Goal: Task Accomplishment & Management: Use online tool/utility

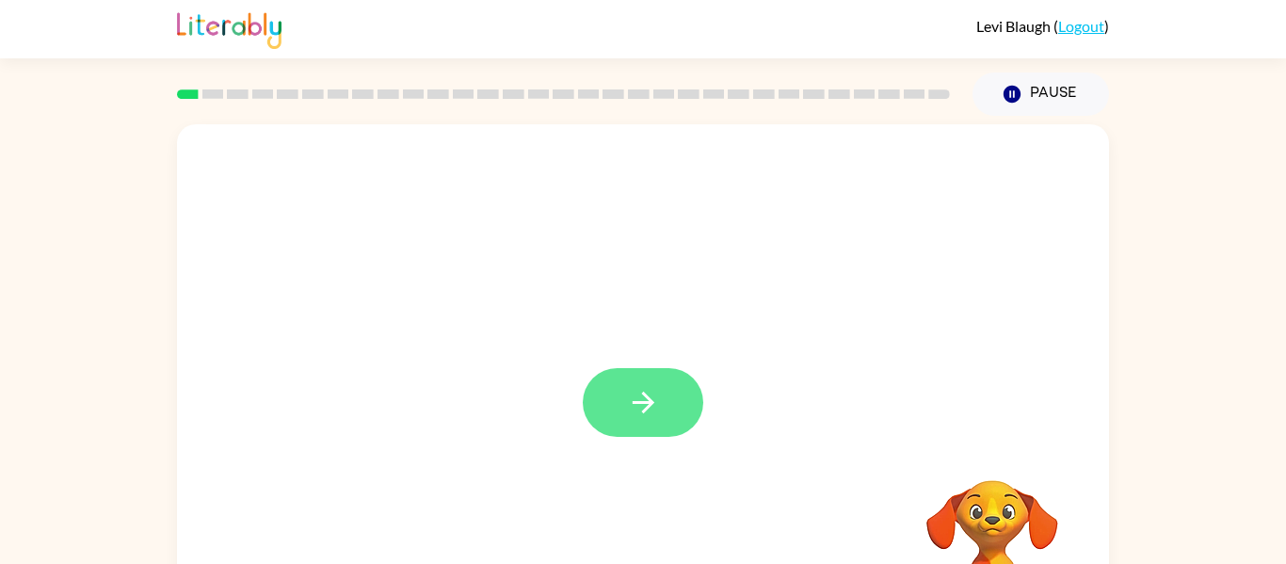
click at [641, 397] on icon "button" at bounding box center [643, 402] width 33 height 33
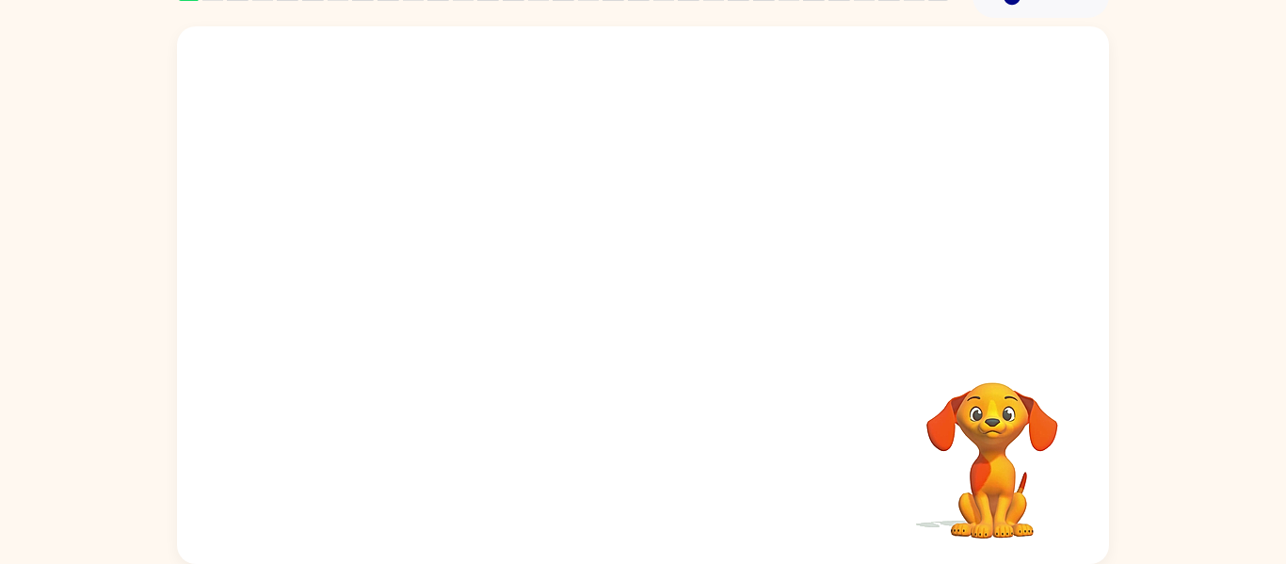
scroll to position [95, 0]
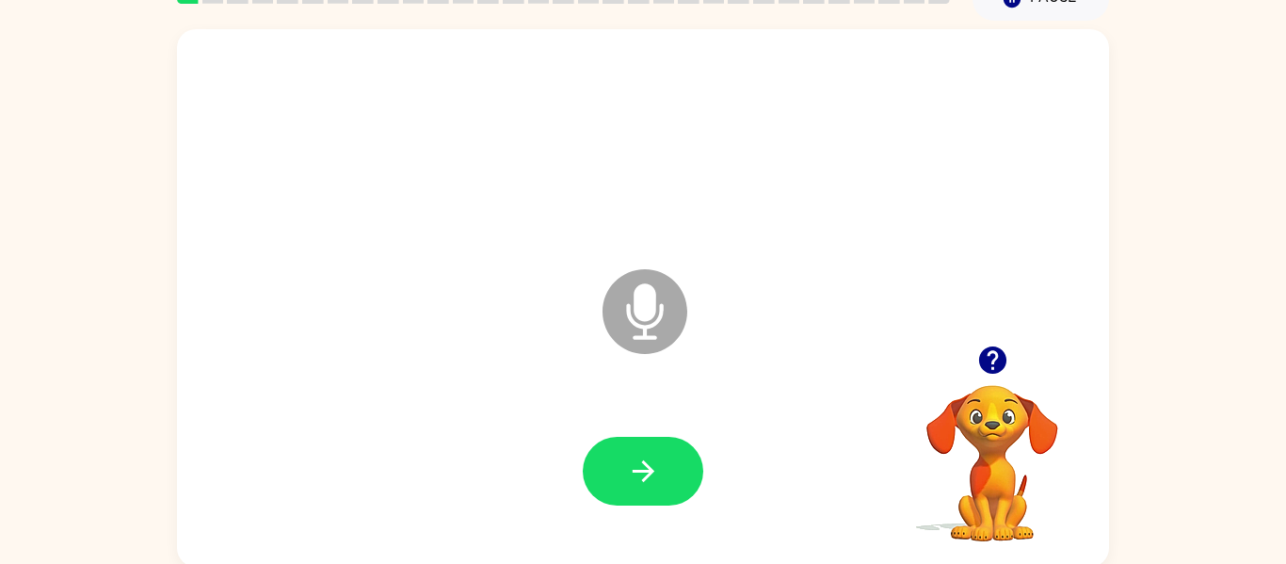
click at [646, 316] on icon "Microphone The Microphone is here when it is your turn to talk" at bounding box center [739, 335] width 282 height 141
click at [634, 488] on button "button" at bounding box center [643, 471] width 121 height 69
click at [641, 450] on button "button" at bounding box center [643, 471] width 121 height 69
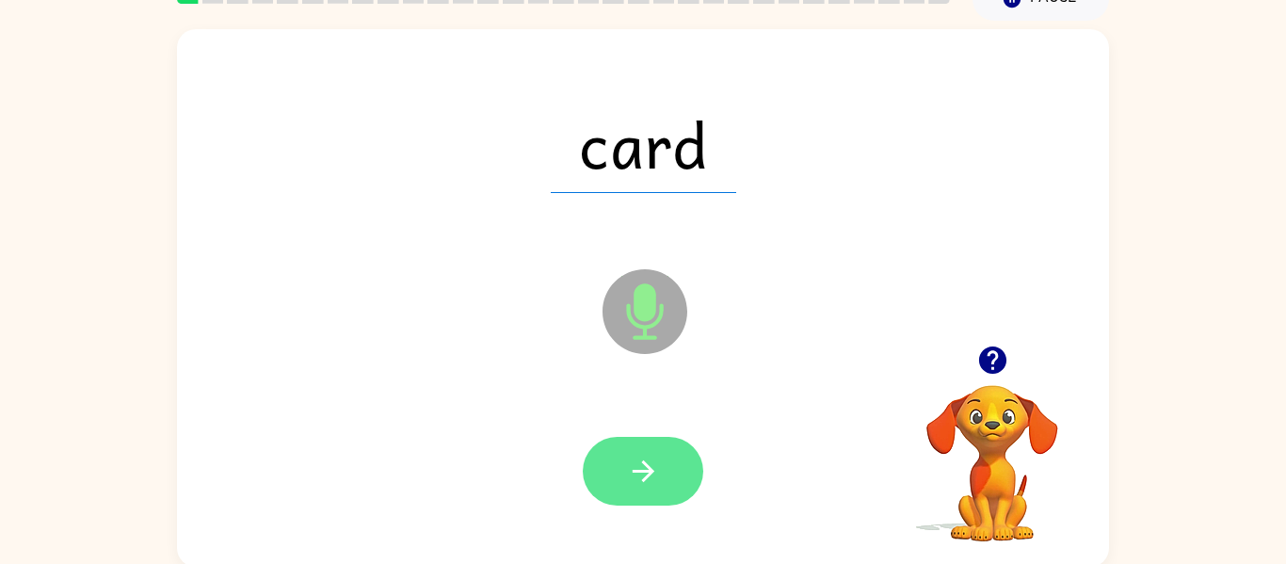
click at [644, 456] on icon "button" at bounding box center [643, 471] width 33 height 33
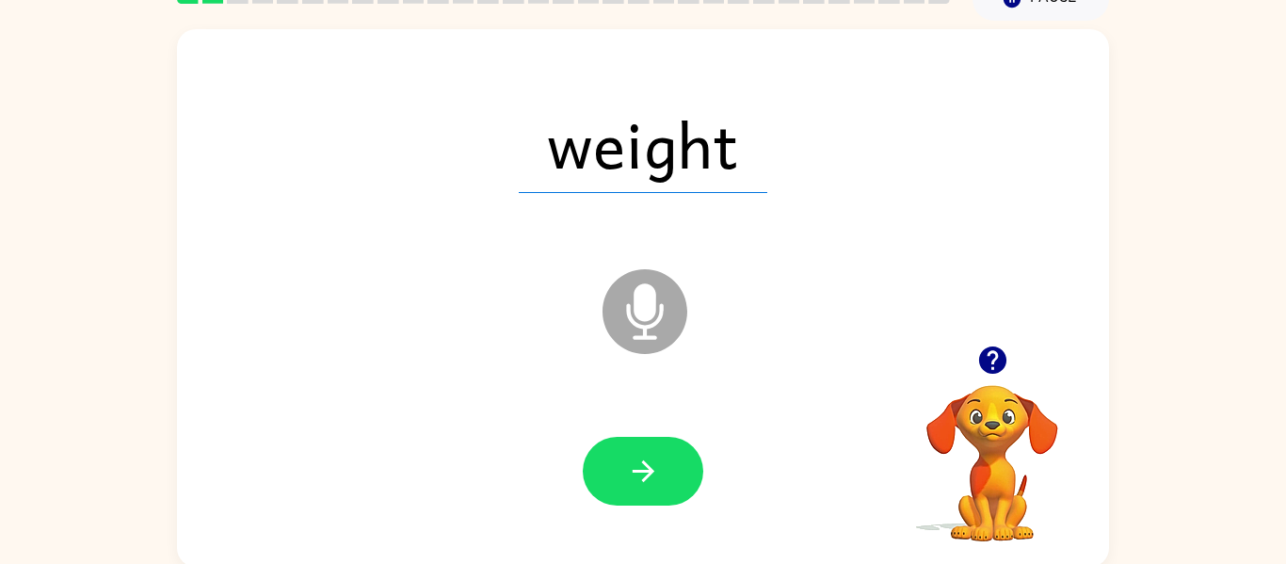
click at [644, 456] on icon "button" at bounding box center [643, 471] width 33 height 33
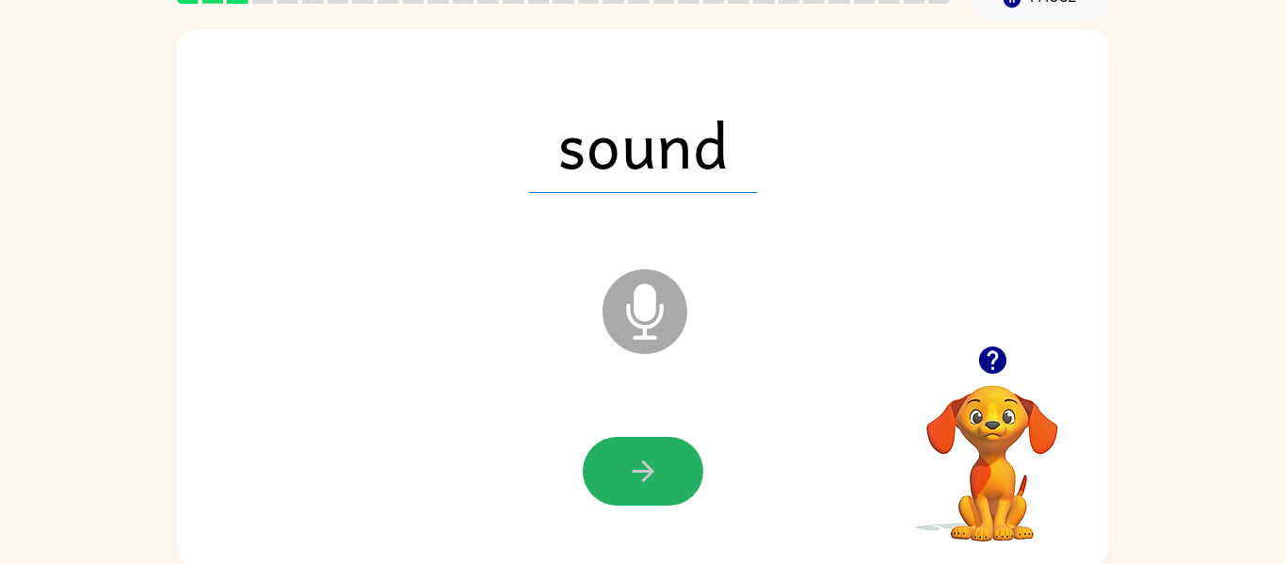
click at [644, 456] on icon "button" at bounding box center [643, 471] width 33 height 33
click at [644, 455] on icon "button" at bounding box center [643, 471] width 33 height 33
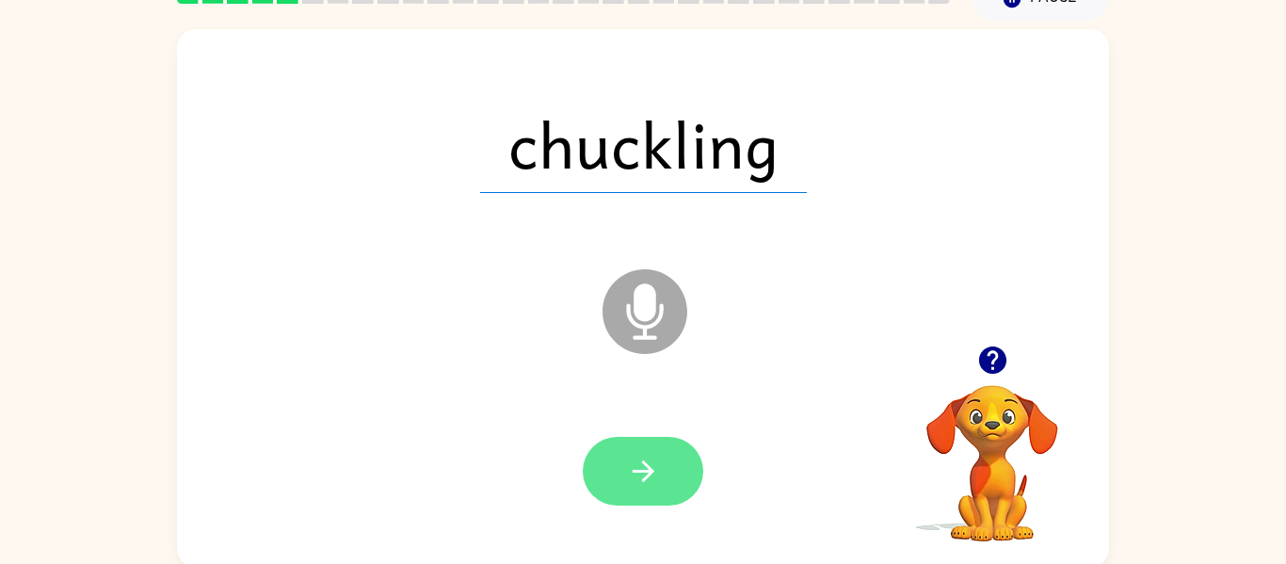
click at [641, 459] on icon "button" at bounding box center [643, 471] width 33 height 33
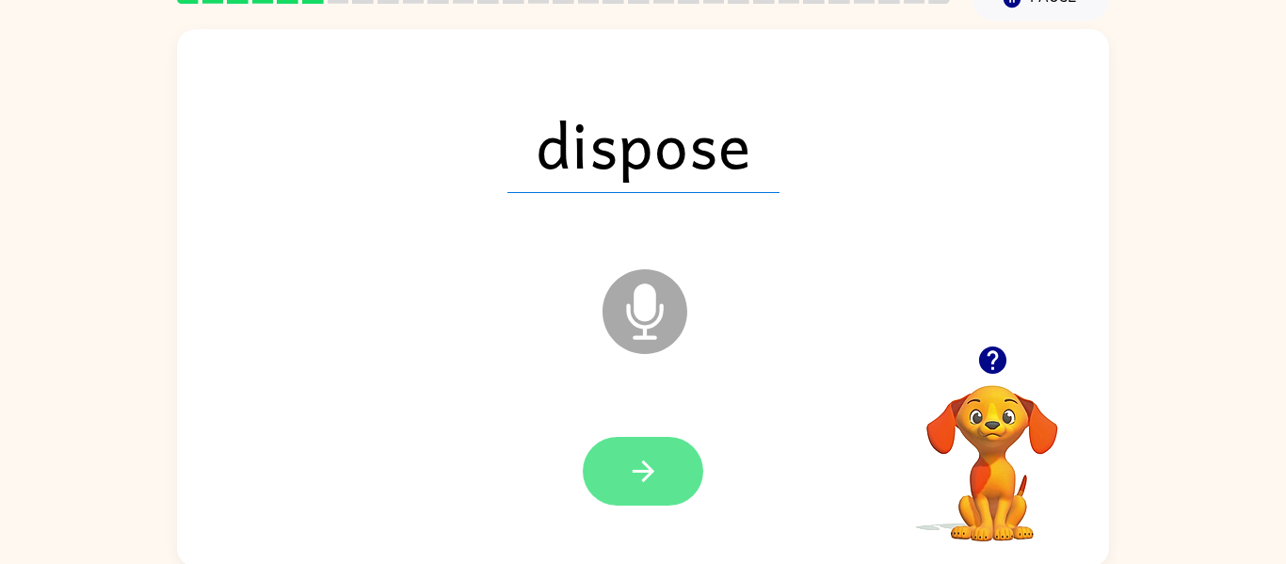
click at [658, 475] on icon "button" at bounding box center [643, 471] width 33 height 33
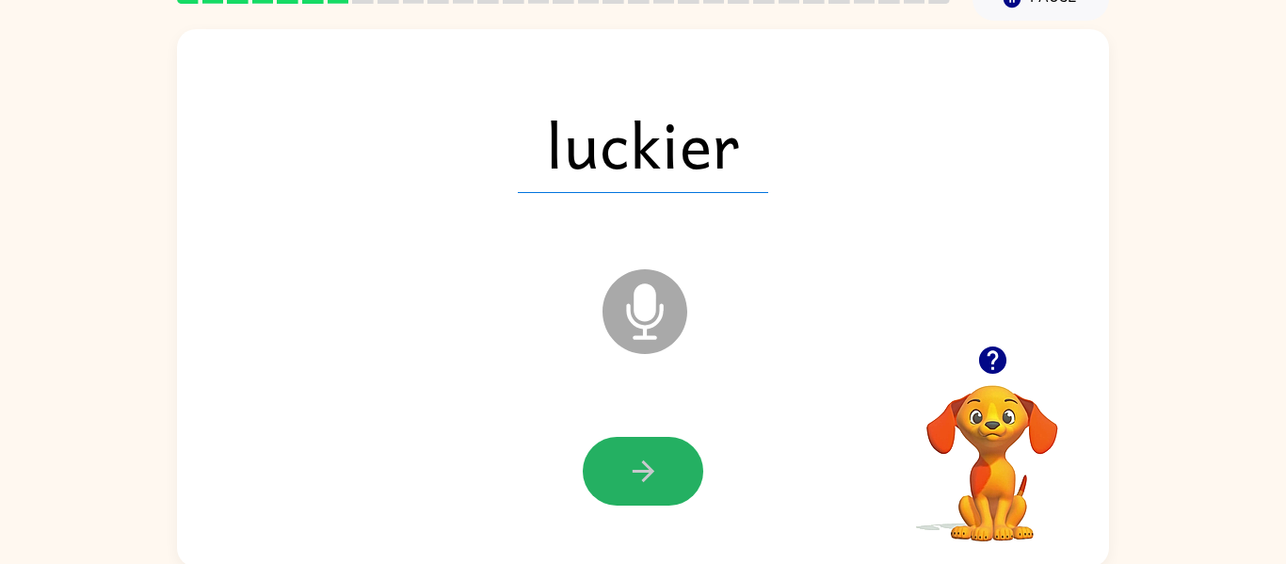
click at [658, 475] on icon "button" at bounding box center [643, 471] width 33 height 33
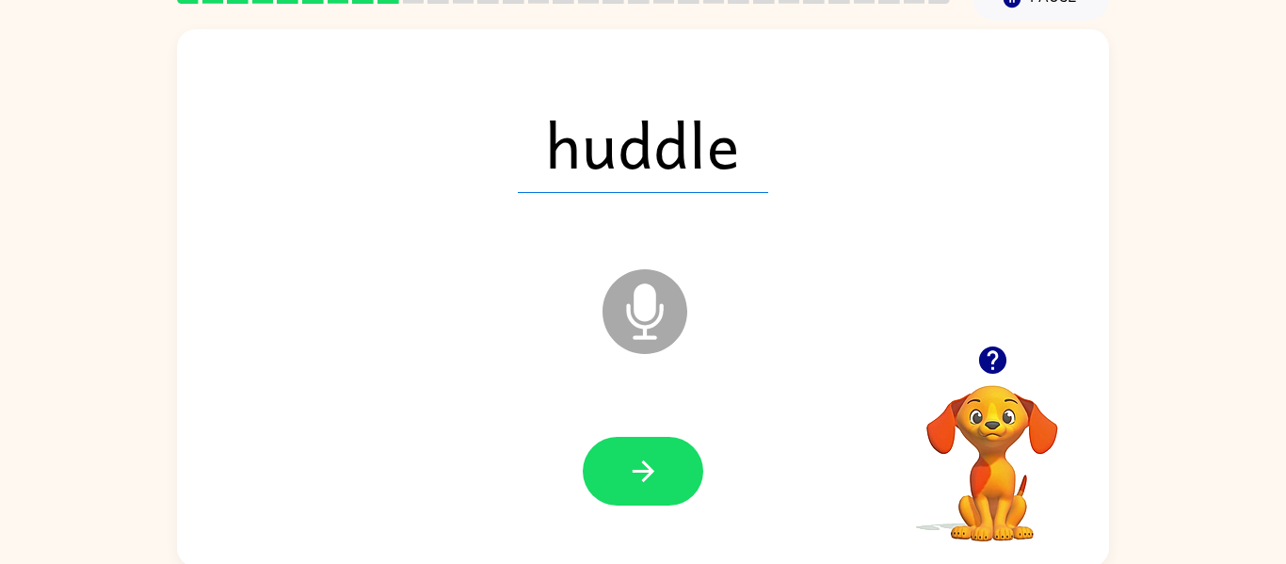
click at [658, 475] on icon "button" at bounding box center [643, 471] width 33 height 33
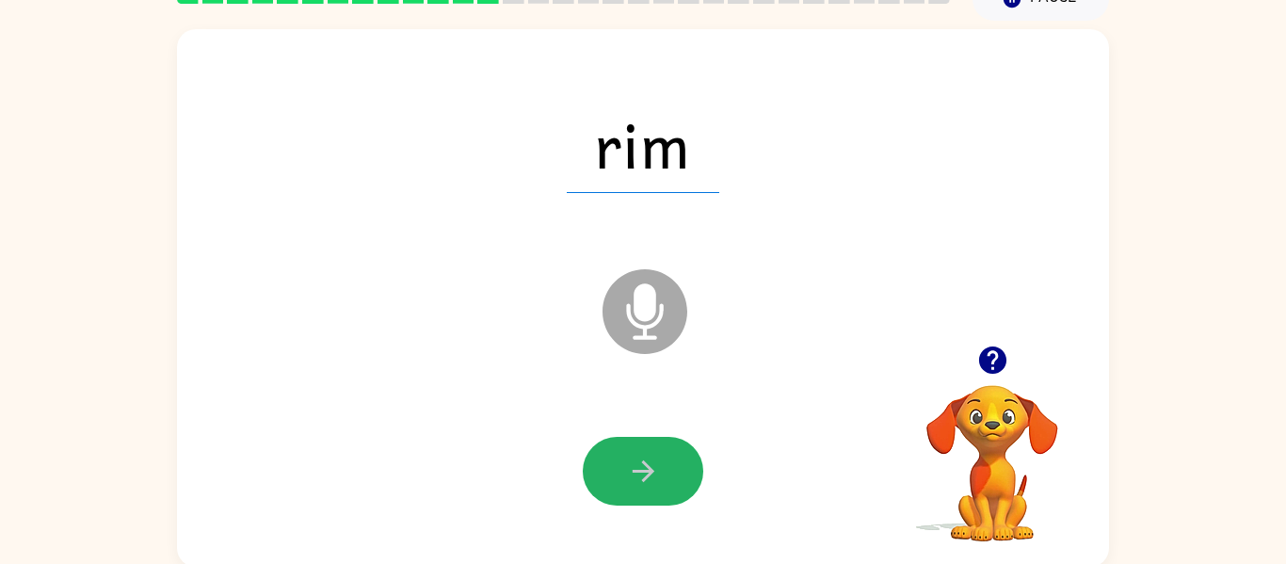
click at [658, 475] on icon "button" at bounding box center [643, 471] width 33 height 33
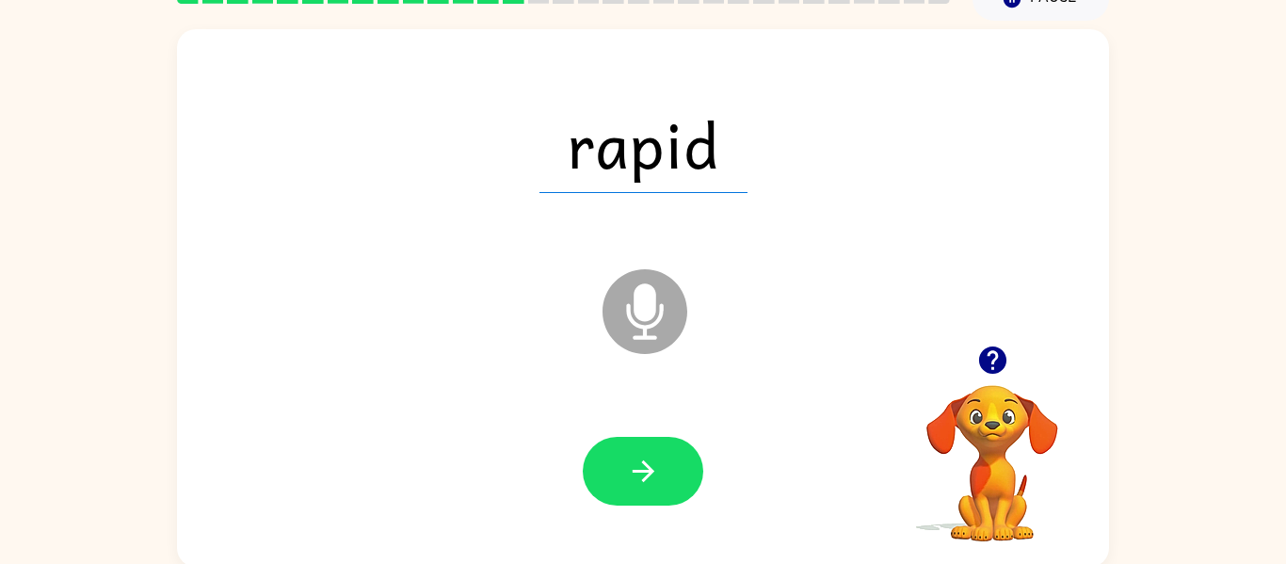
click at [658, 475] on icon "button" at bounding box center [643, 471] width 33 height 33
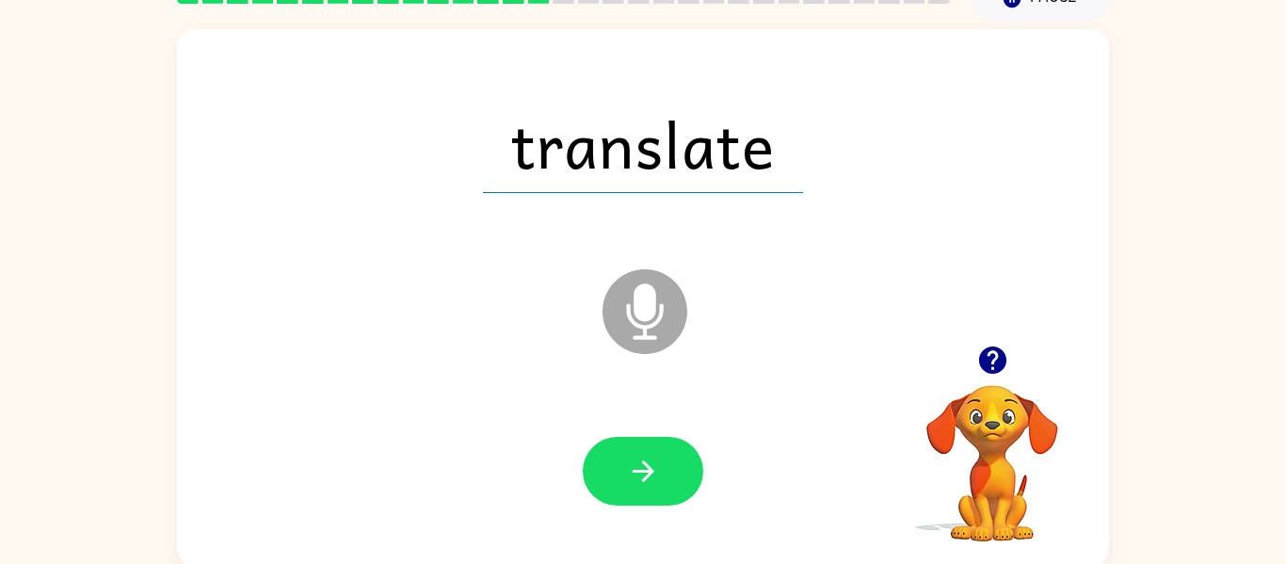
click at [658, 475] on icon "button" at bounding box center [643, 471] width 33 height 33
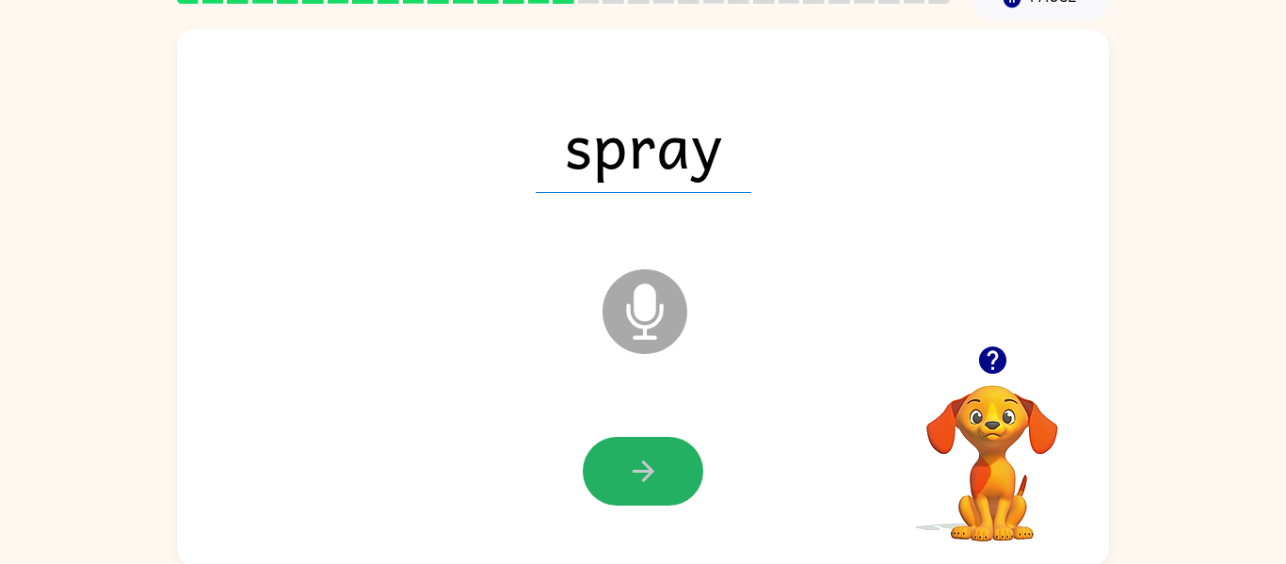
click at [658, 475] on icon "button" at bounding box center [643, 471] width 33 height 33
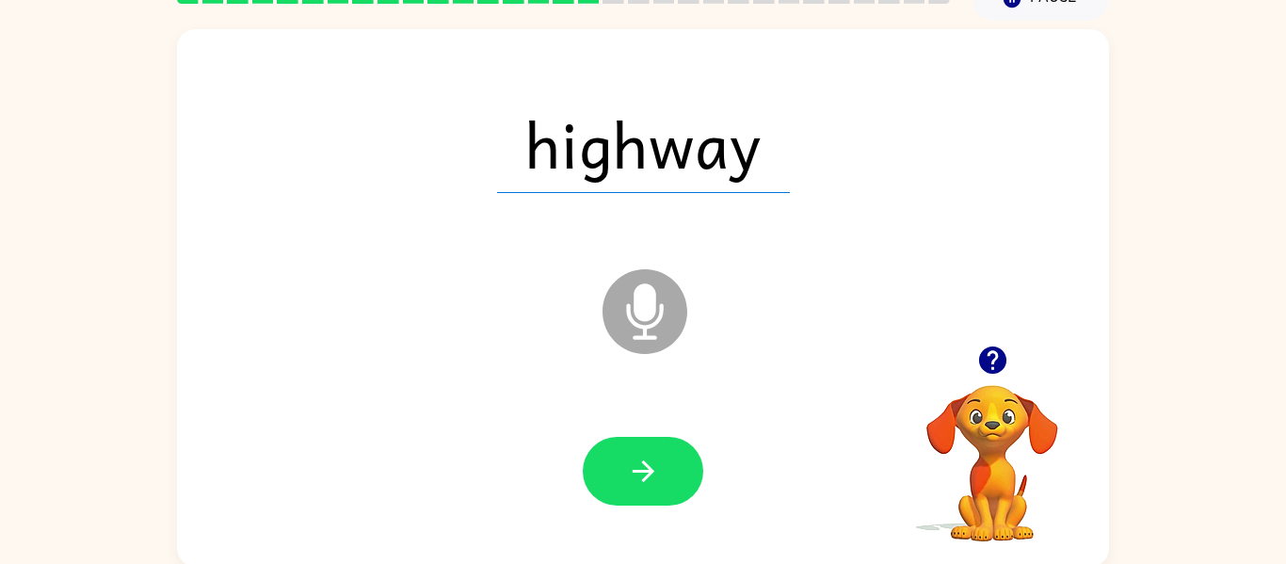
click at [658, 475] on icon "button" at bounding box center [643, 471] width 33 height 33
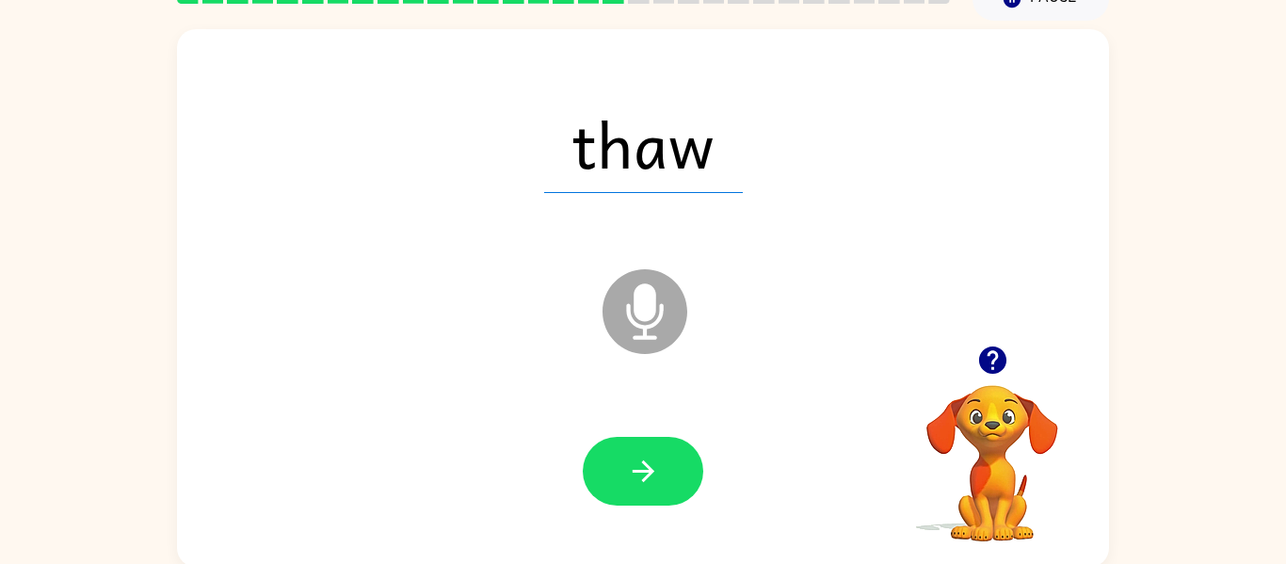
click at [658, 475] on icon "button" at bounding box center [643, 471] width 33 height 33
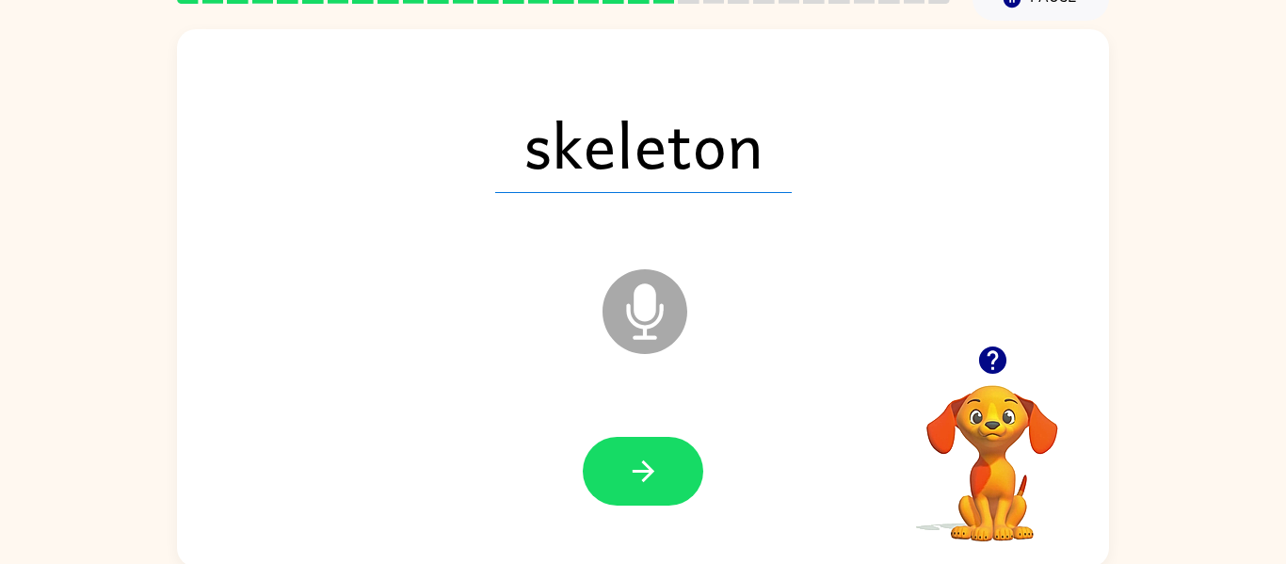
click at [658, 475] on icon "button" at bounding box center [643, 471] width 33 height 33
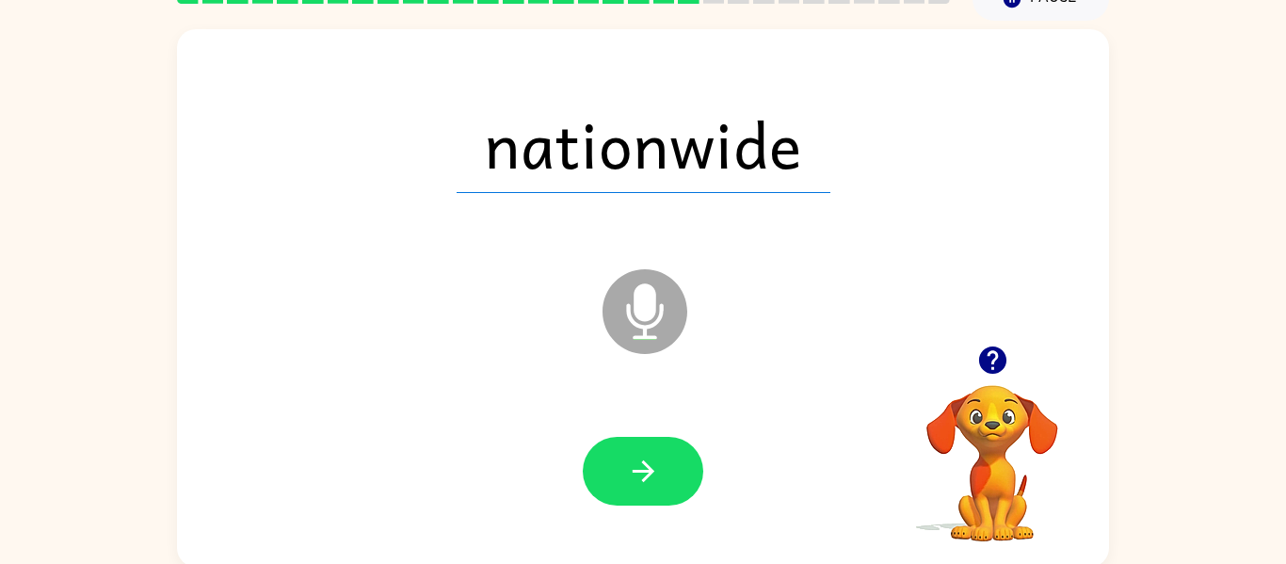
click at [658, 475] on icon "button" at bounding box center [643, 471] width 33 height 33
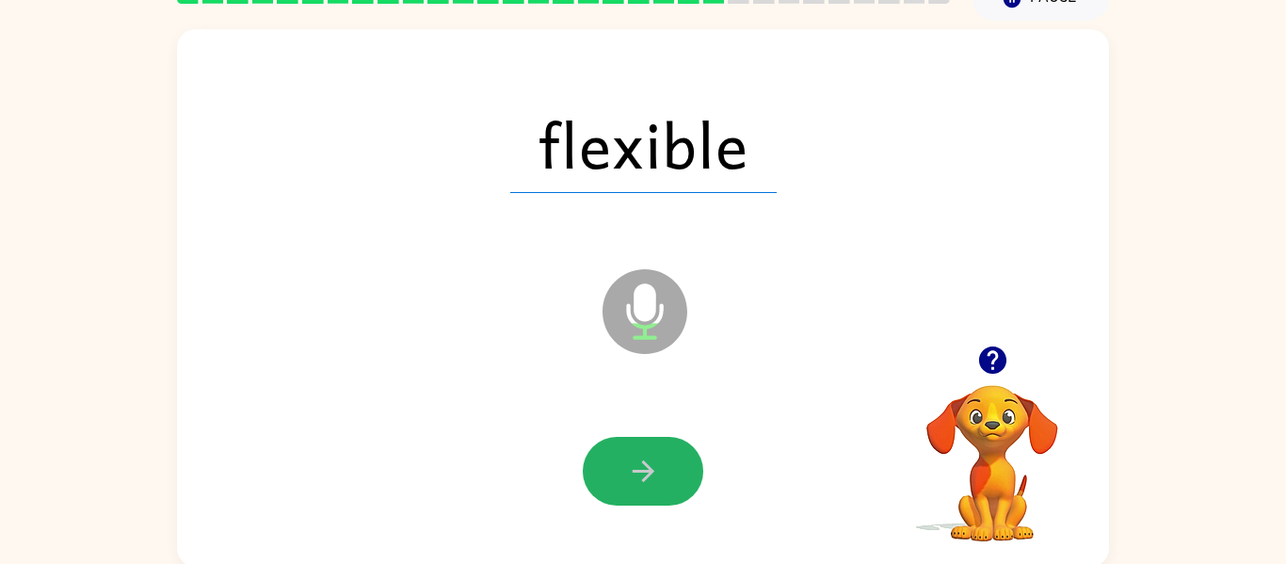
click at [658, 475] on icon "button" at bounding box center [643, 471] width 33 height 33
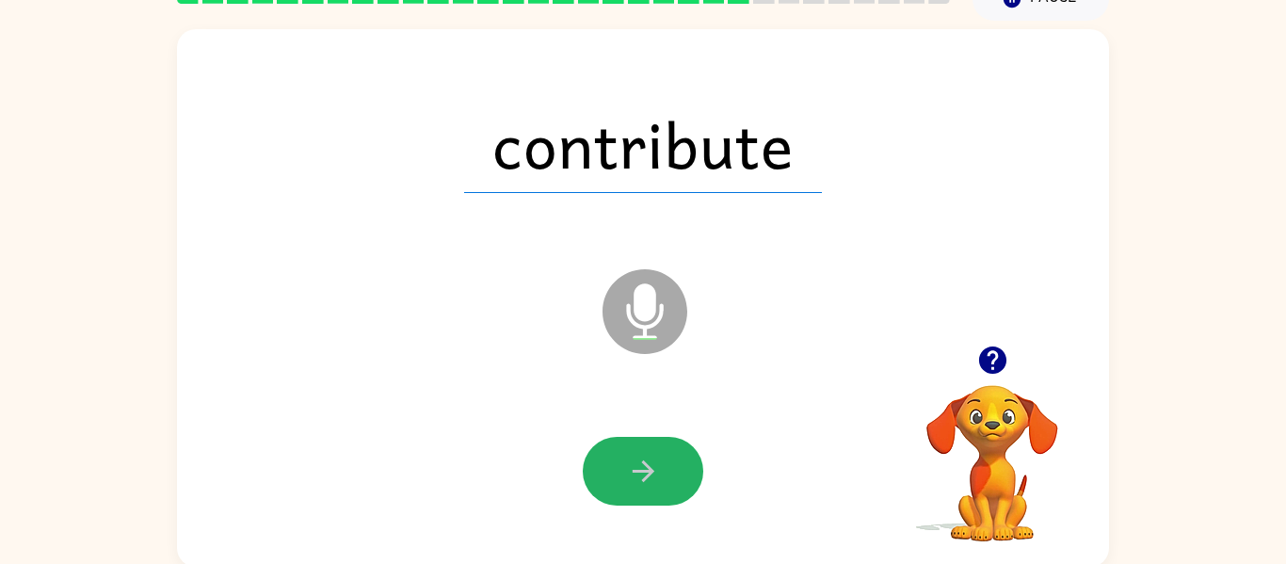
click at [659, 476] on icon "button" at bounding box center [643, 471] width 33 height 33
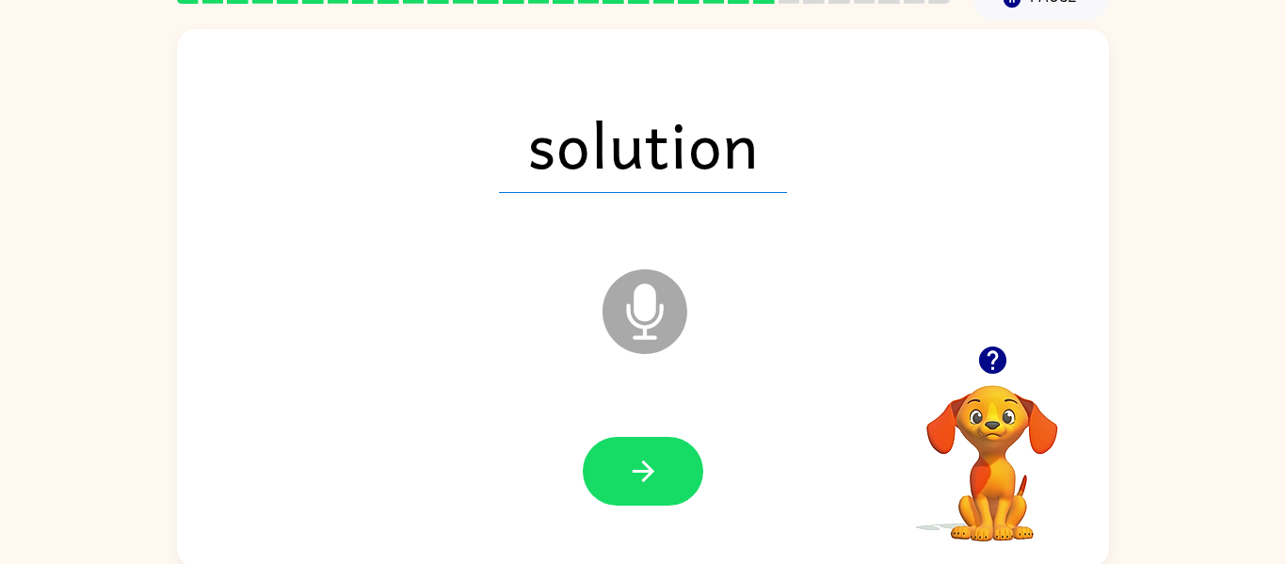
click at [659, 476] on icon "button" at bounding box center [643, 471] width 33 height 33
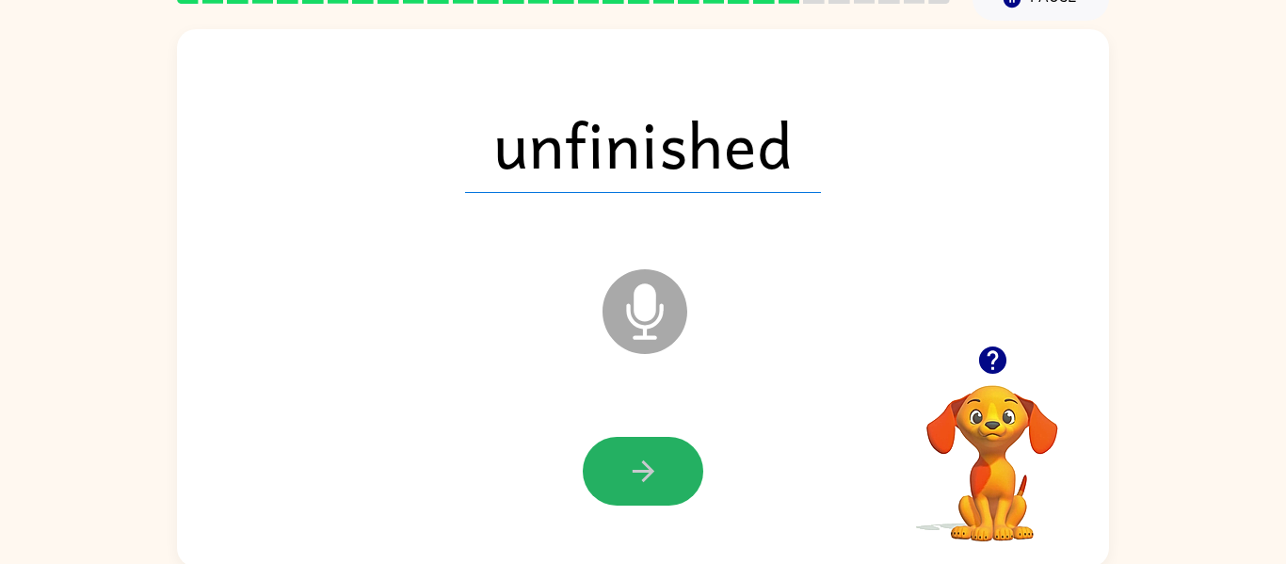
click at [659, 476] on icon "button" at bounding box center [643, 471] width 33 height 33
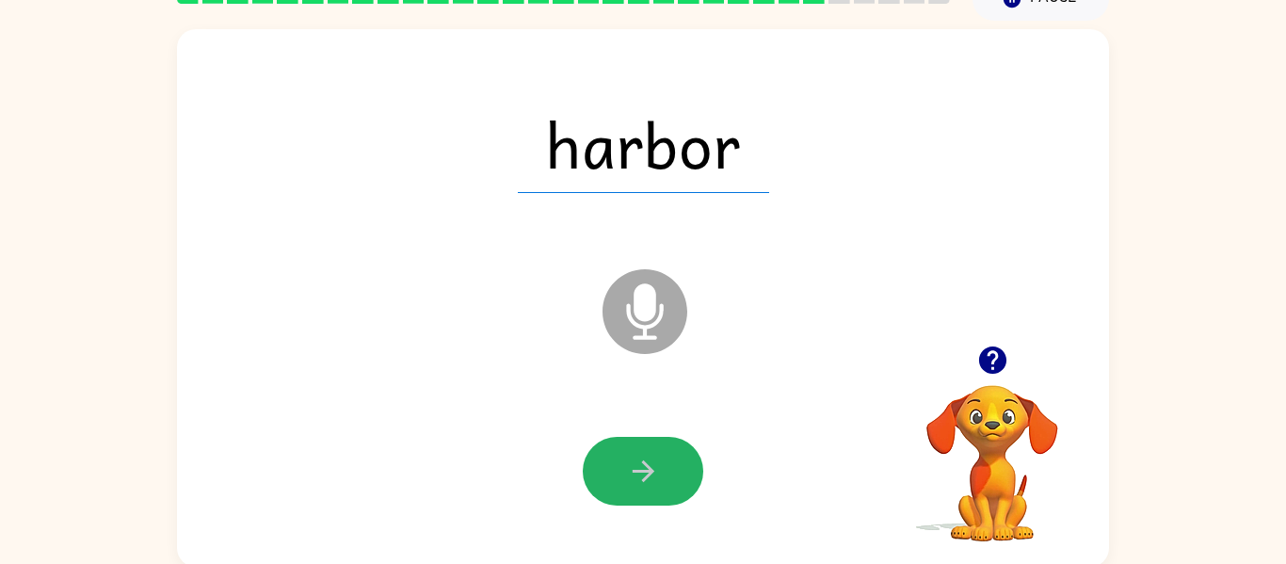
click at [659, 476] on icon "button" at bounding box center [643, 471] width 33 height 33
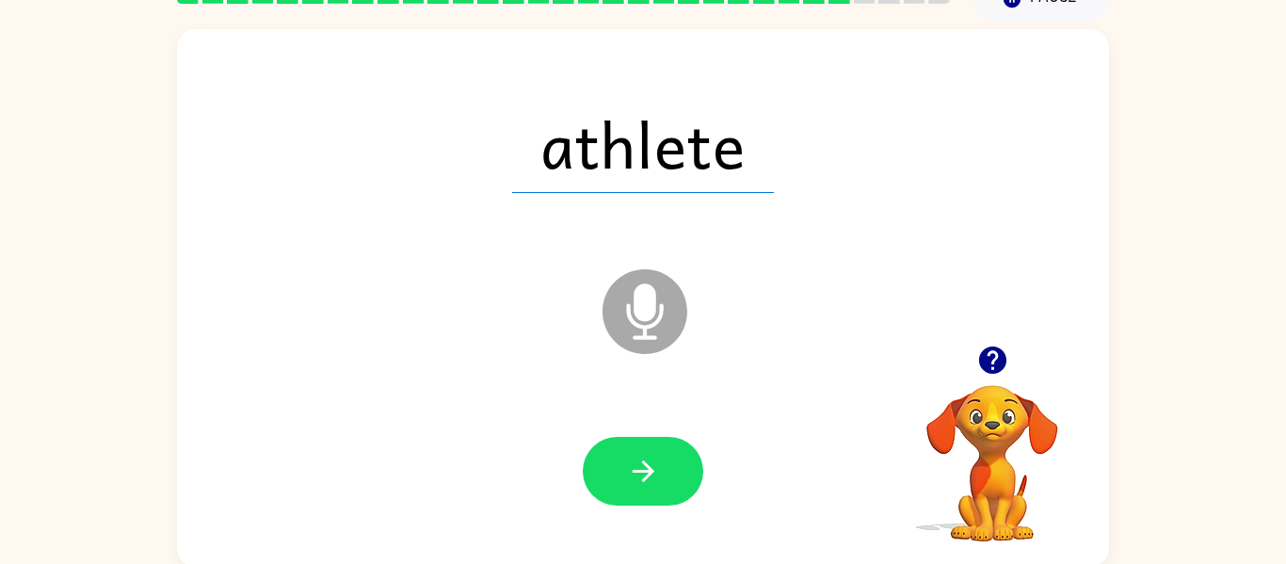
click at [659, 476] on icon "button" at bounding box center [643, 471] width 33 height 33
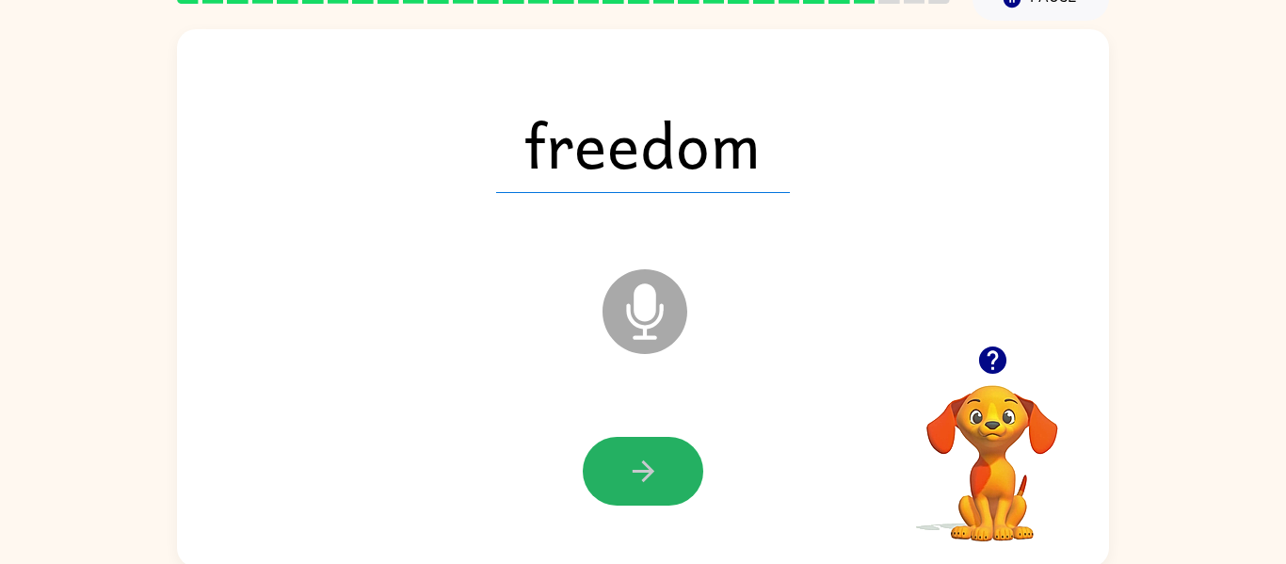
click at [659, 476] on icon "button" at bounding box center [643, 471] width 33 height 33
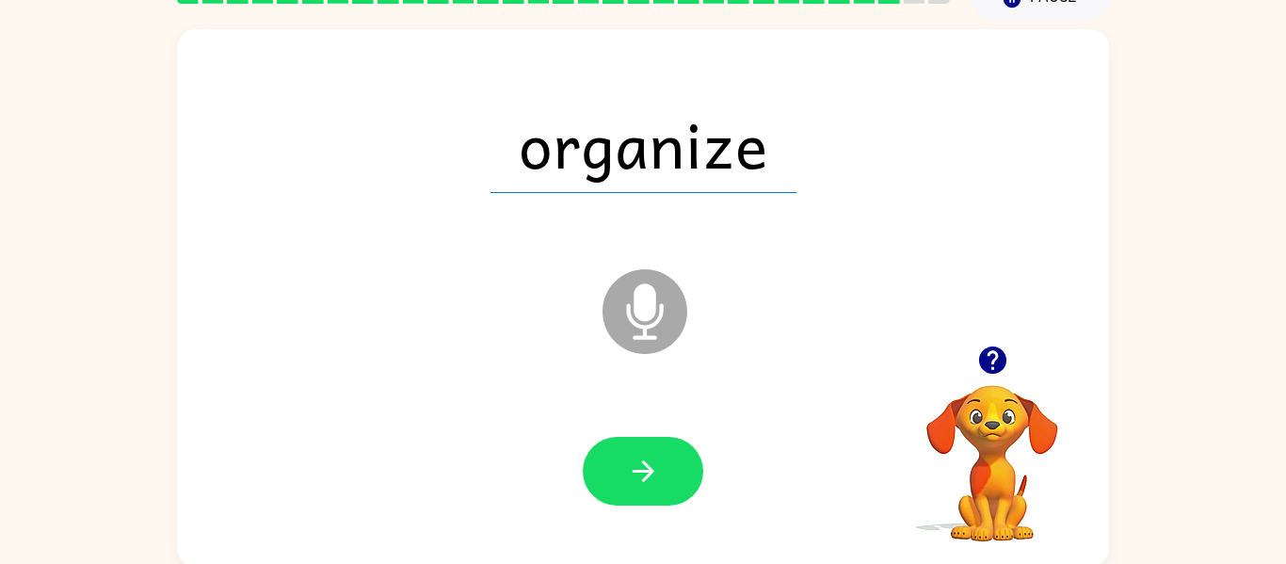
click at [659, 476] on icon "button" at bounding box center [643, 471] width 33 height 33
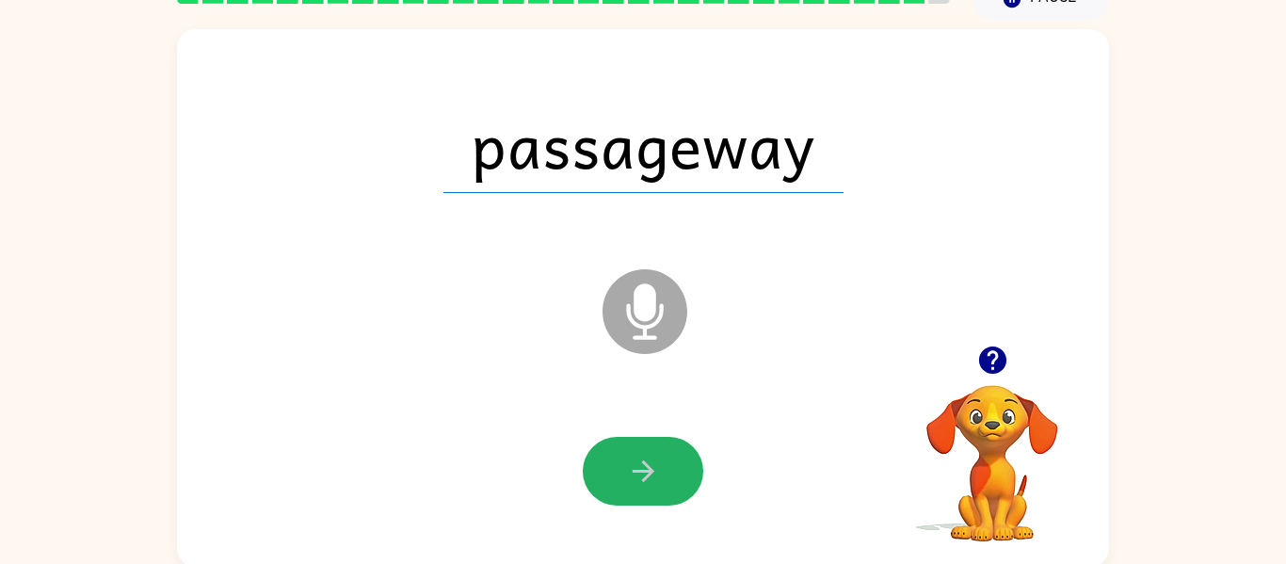
click at [659, 476] on icon "button" at bounding box center [643, 471] width 33 height 33
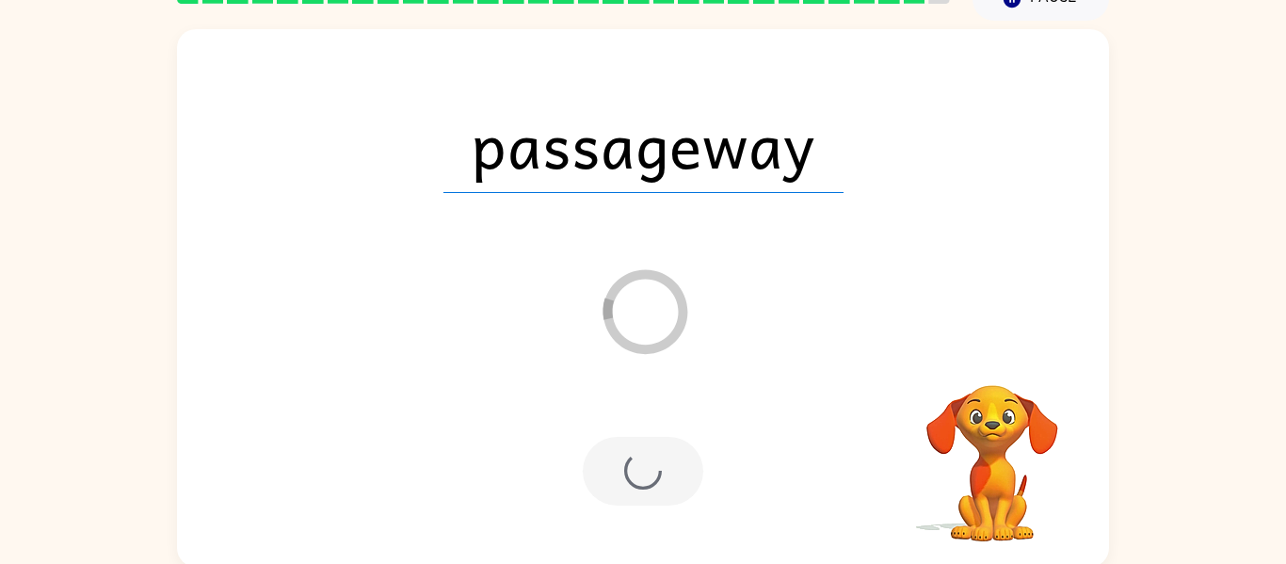
scroll to position [64, 0]
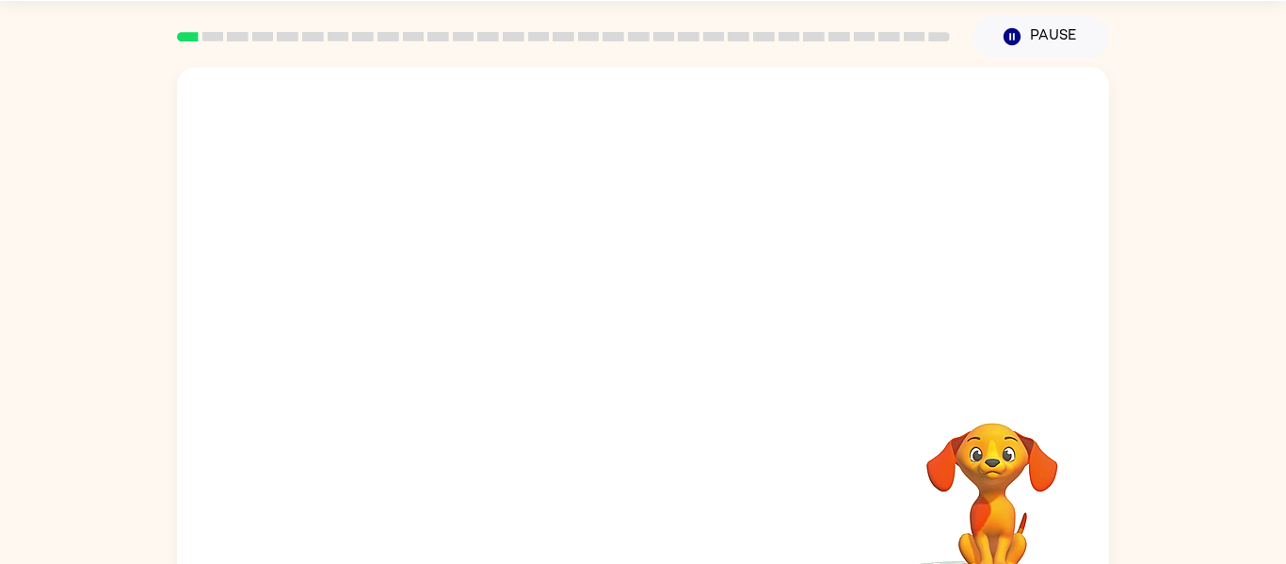
scroll to position [55, 0]
click at [733, 137] on video "Your browser must support playing .mp4 files to use Literably. Please try using…" at bounding box center [643, 228] width 932 height 316
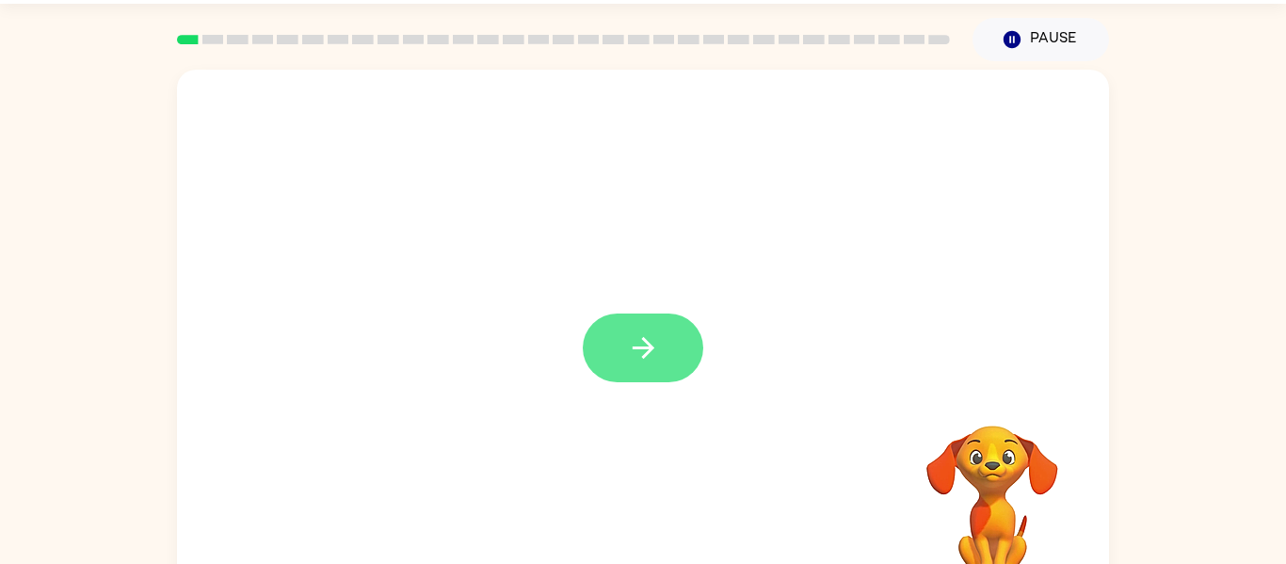
click at [643, 339] on icon "button" at bounding box center [643, 348] width 22 height 22
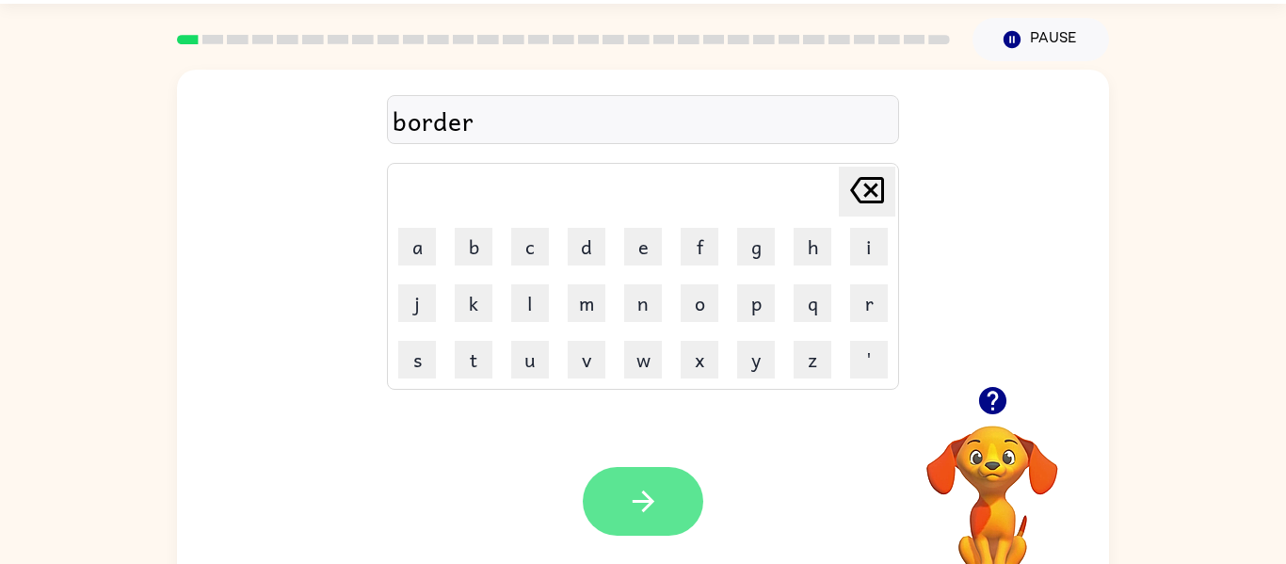
click at [669, 472] on button "button" at bounding box center [643, 501] width 121 height 69
click at [627, 501] on icon "button" at bounding box center [643, 501] width 33 height 33
click at [620, 516] on button "button" at bounding box center [643, 501] width 121 height 69
click at [665, 501] on button "button" at bounding box center [643, 501] width 121 height 69
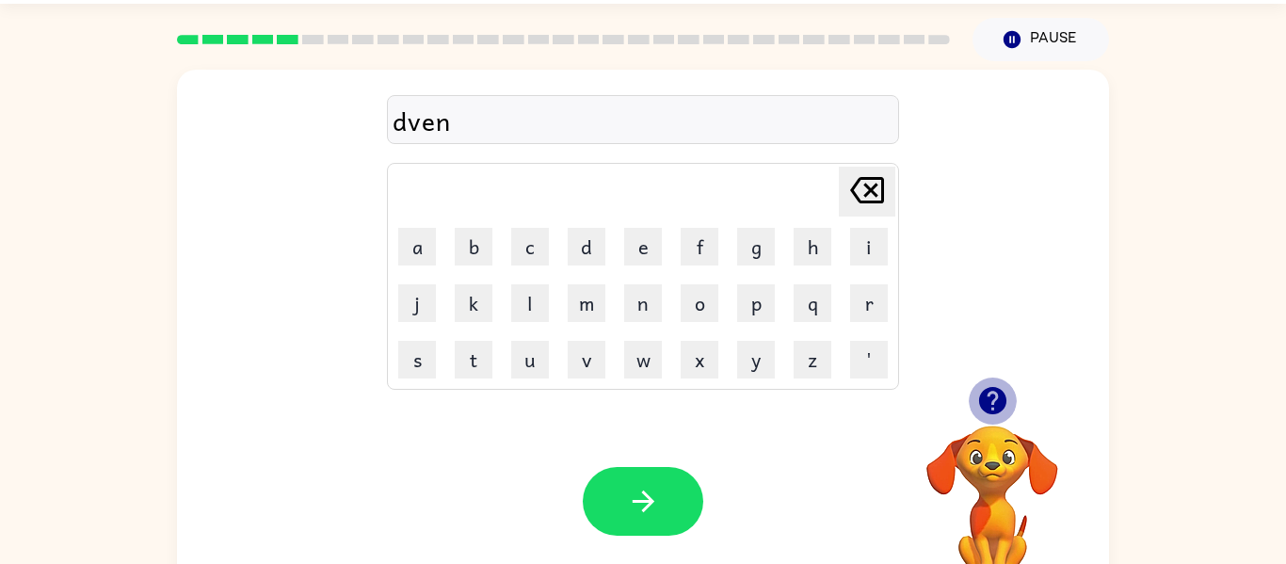
click at [997, 395] on icon "button" at bounding box center [992, 400] width 33 height 33
click at [998, 394] on icon "button" at bounding box center [991, 400] width 27 height 27
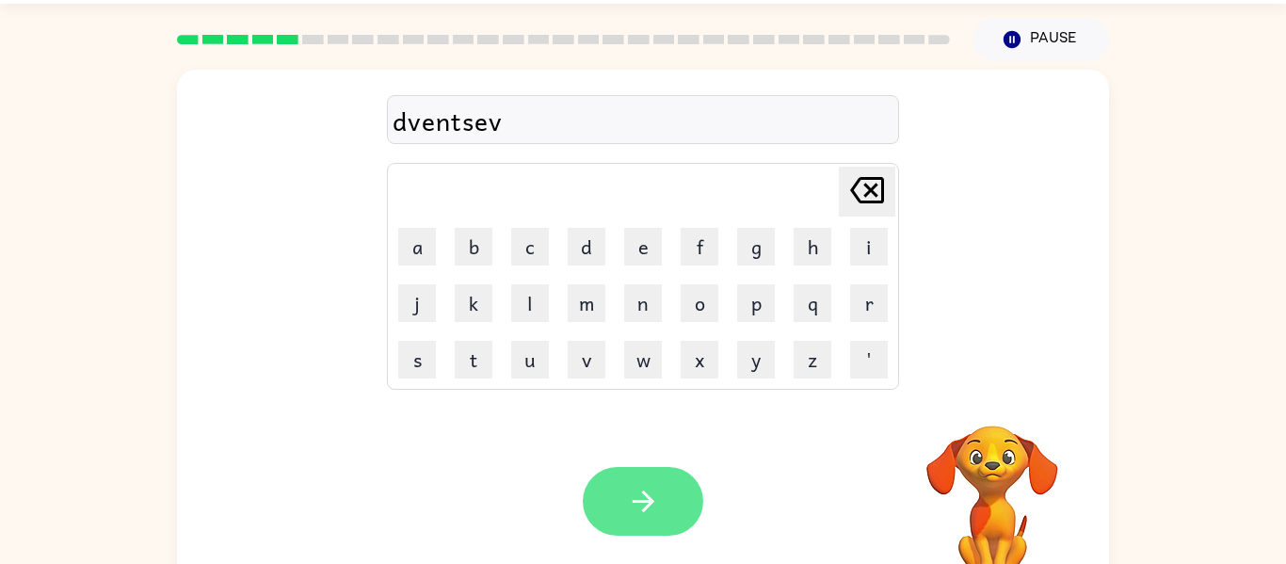
click at [648, 506] on icon "button" at bounding box center [643, 502] width 22 height 22
click at [646, 509] on icon "button" at bounding box center [643, 501] width 33 height 33
click at [627, 530] on button "button" at bounding box center [643, 501] width 121 height 69
click at [627, 527] on button "button" at bounding box center [643, 501] width 121 height 69
click at [667, 509] on button "button" at bounding box center [643, 501] width 121 height 69
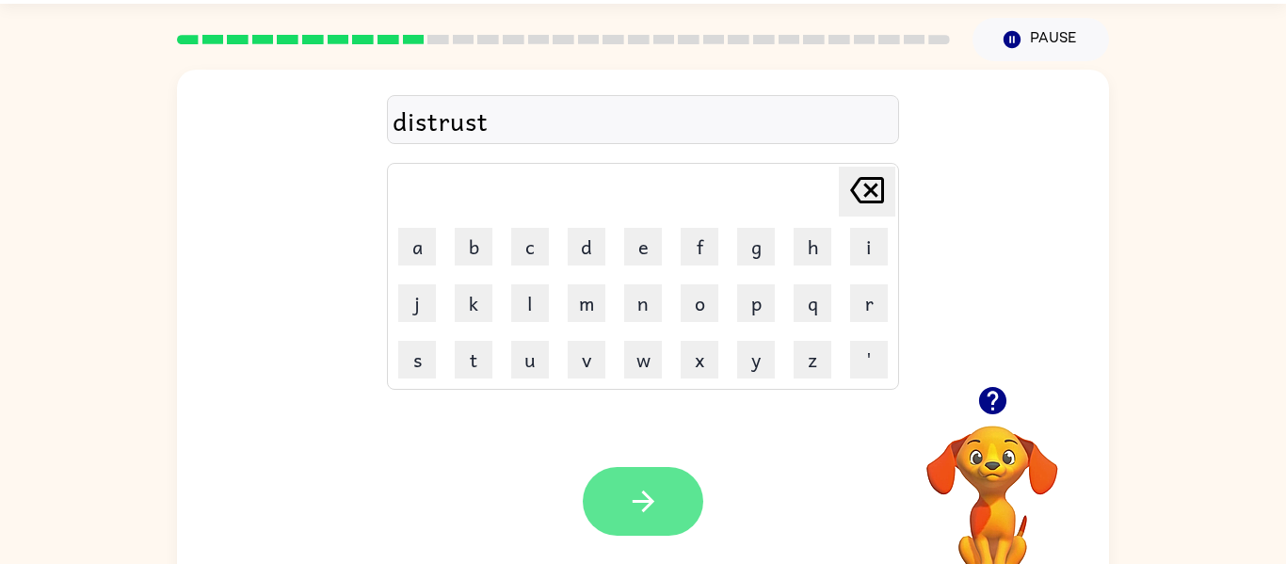
click at [666, 517] on button "button" at bounding box center [643, 501] width 121 height 69
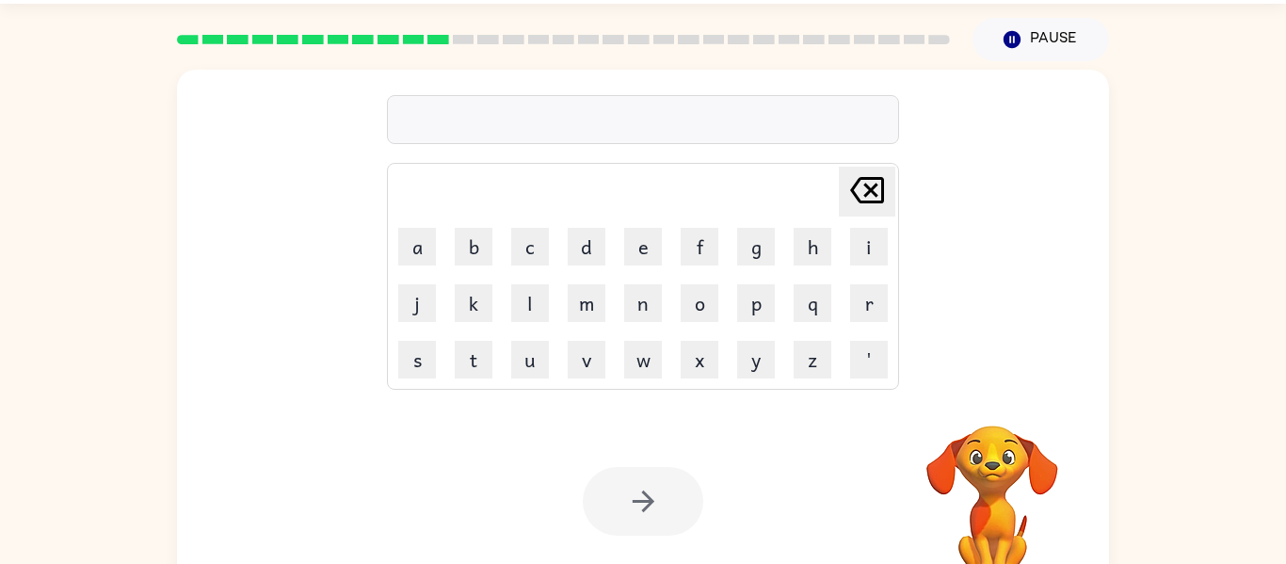
click at [664, 522] on div at bounding box center [643, 501] width 121 height 69
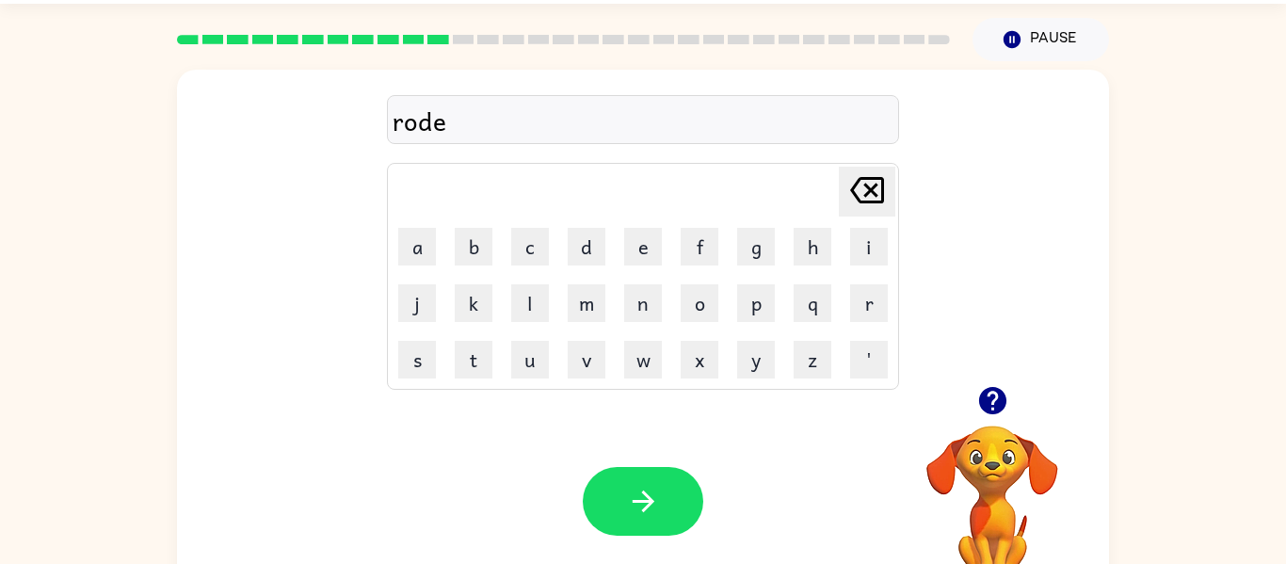
click at [664, 522] on button "button" at bounding box center [643, 501] width 121 height 69
click at [665, 538] on div "Your browser must support playing .mp4 files to use Literably. Please try using…" at bounding box center [643, 501] width 932 height 212
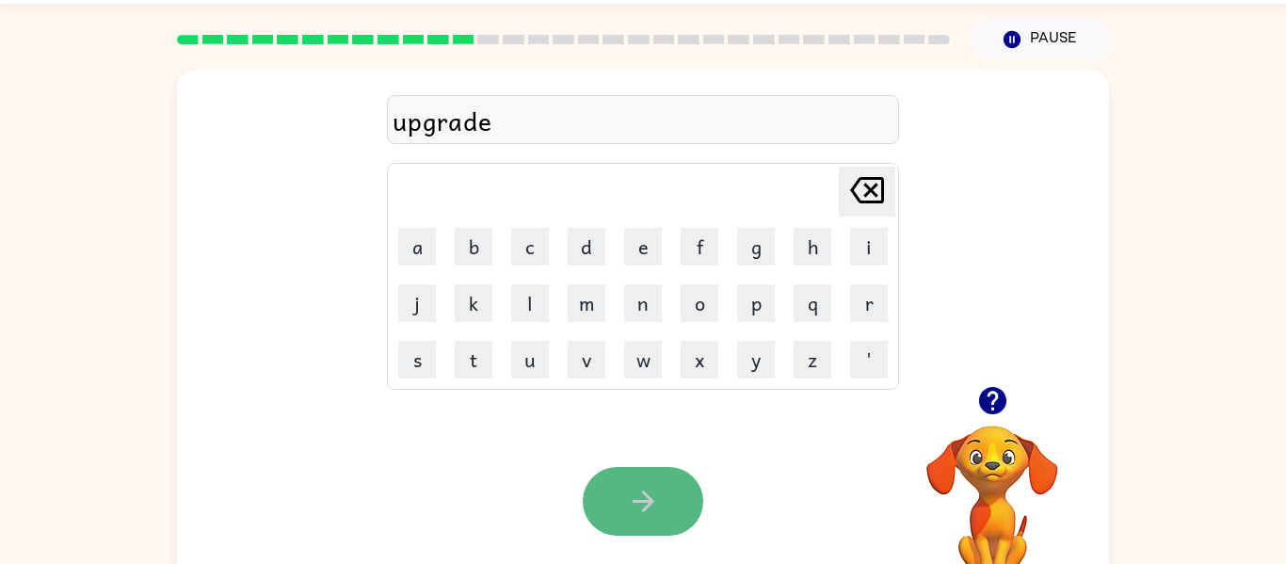
click at [621, 467] on button "button" at bounding box center [643, 501] width 121 height 69
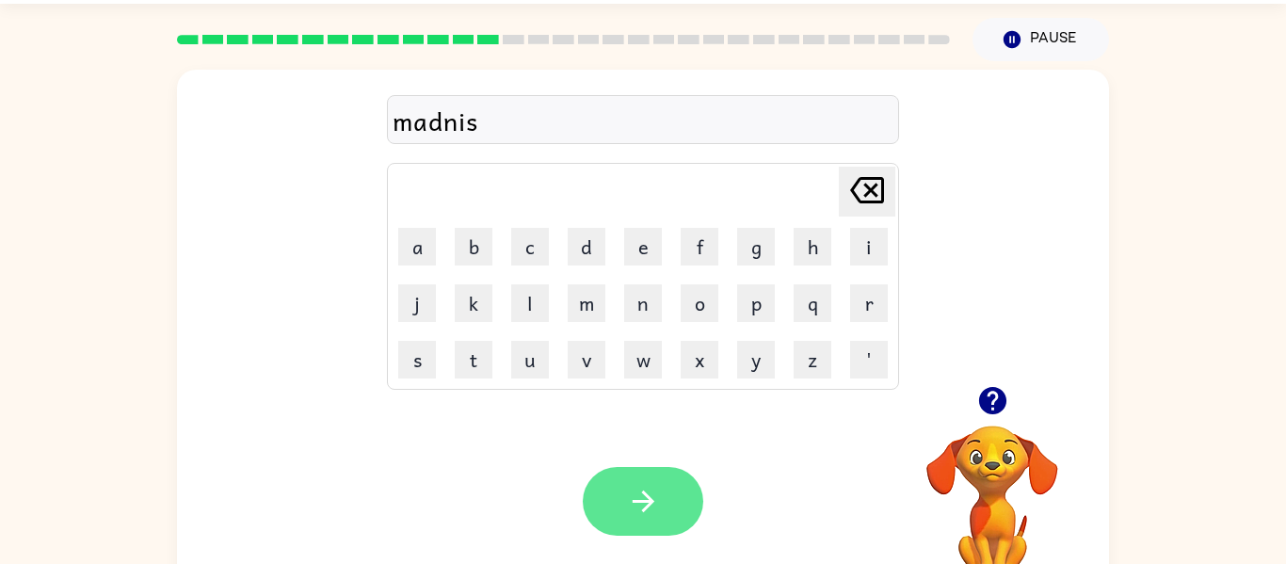
click at [631, 491] on icon "button" at bounding box center [643, 501] width 33 height 33
click at [623, 495] on button "button" at bounding box center [643, 501] width 121 height 69
click at [623, 497] on button "button" at bounding box center [643, 501] width 121 height 69
click at [632, 490] on icon "button" at bounding box center [643, 501] width 33 height 33
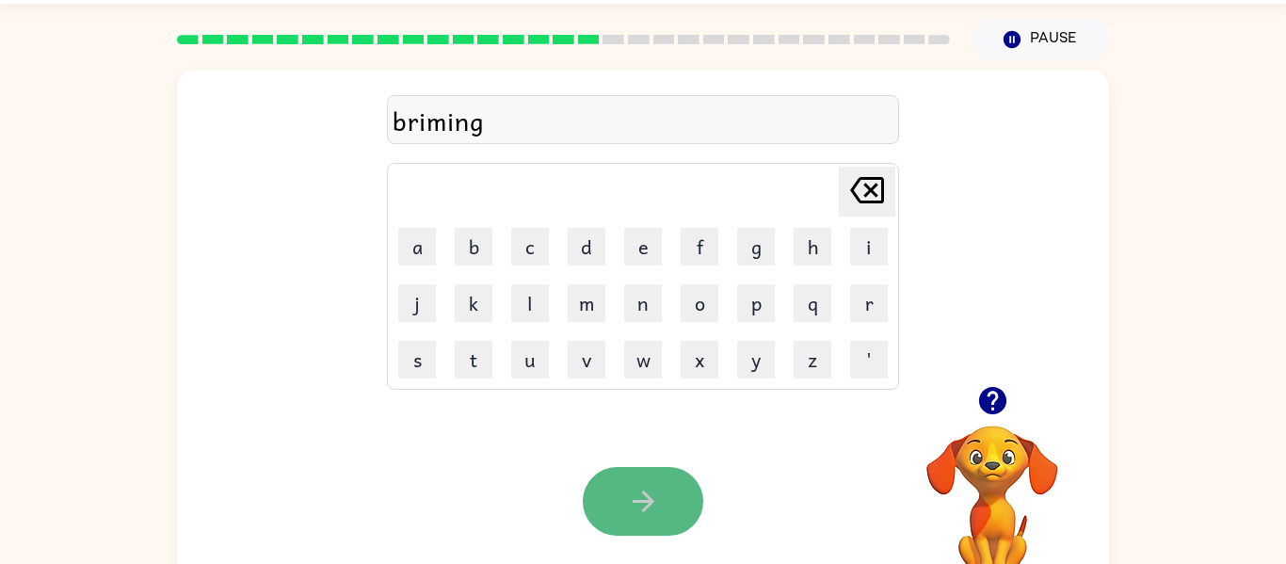
click at [620, 514] on button "button" at bounding box center [643, 501] width 121 height 69
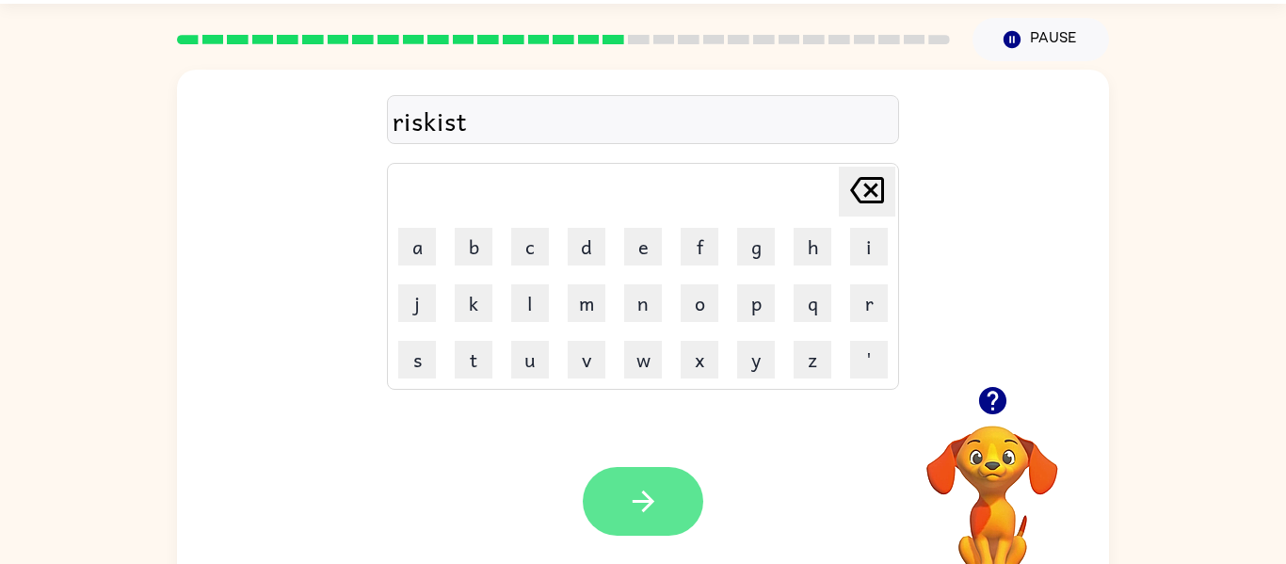
click at [622, 521] on button "button" at bounding box center [643, 501] width 121 height 69
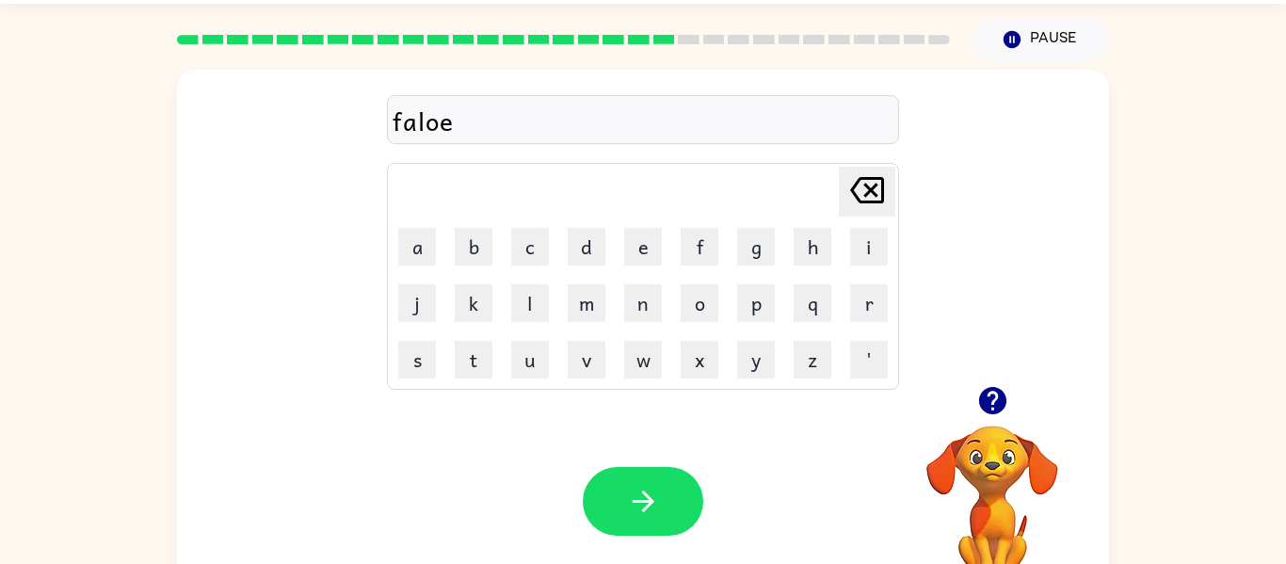
click at [622, 521] on button "button" at bounding box center [643, 501] width 121 height 69
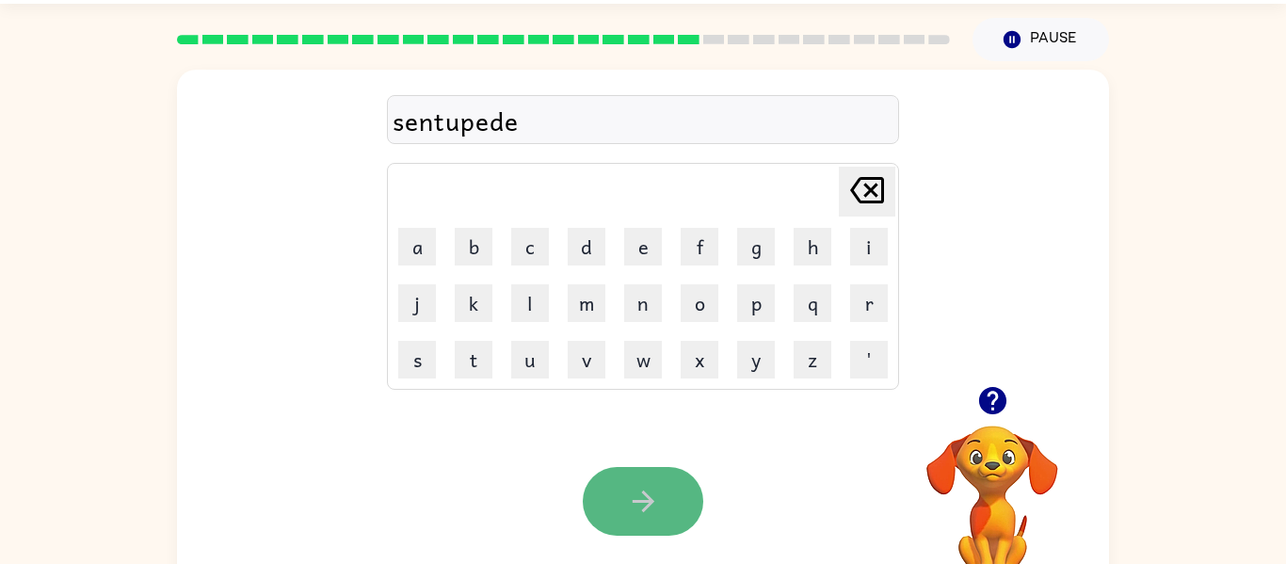
click at [620, 533] on button "button" at bounding box center [643, 501] width 121 height 69
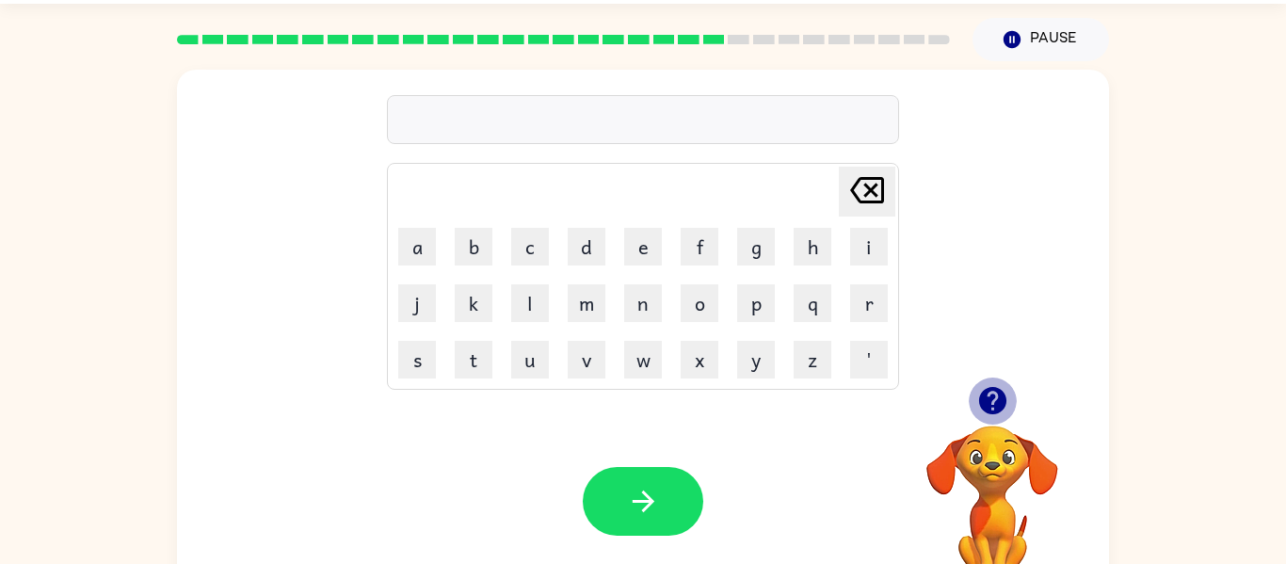
click at [1004, 396] on icon "button" at bounding box center [991, 400] width 27 height 27
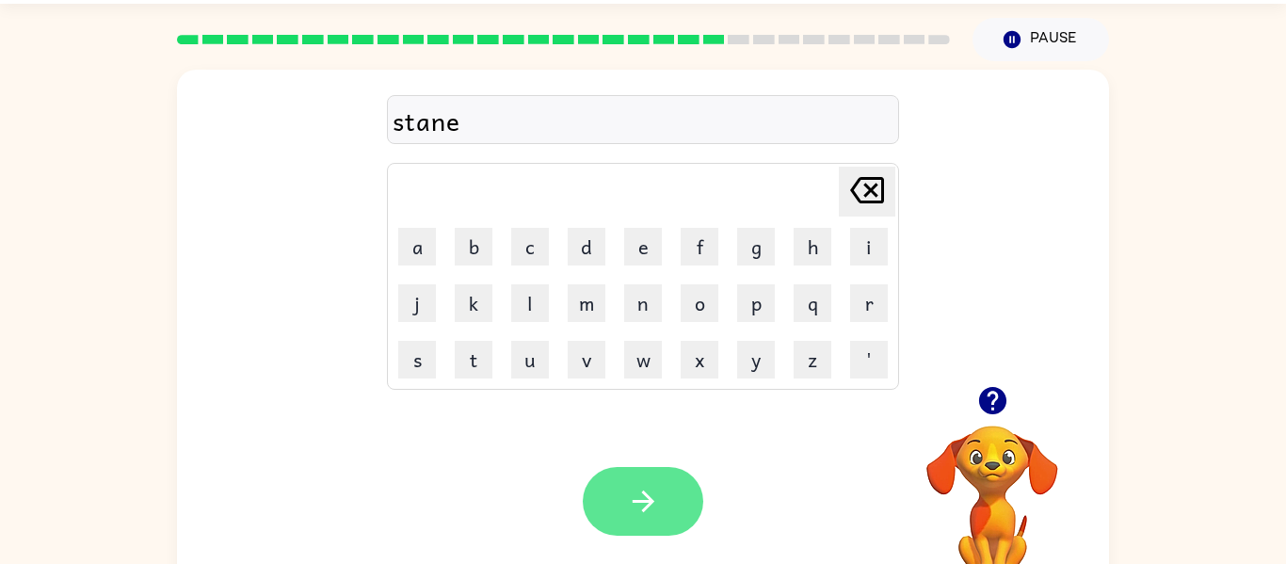
click at [661, 512] on button "button" at bounding box center [643, 501] width 121 height 69
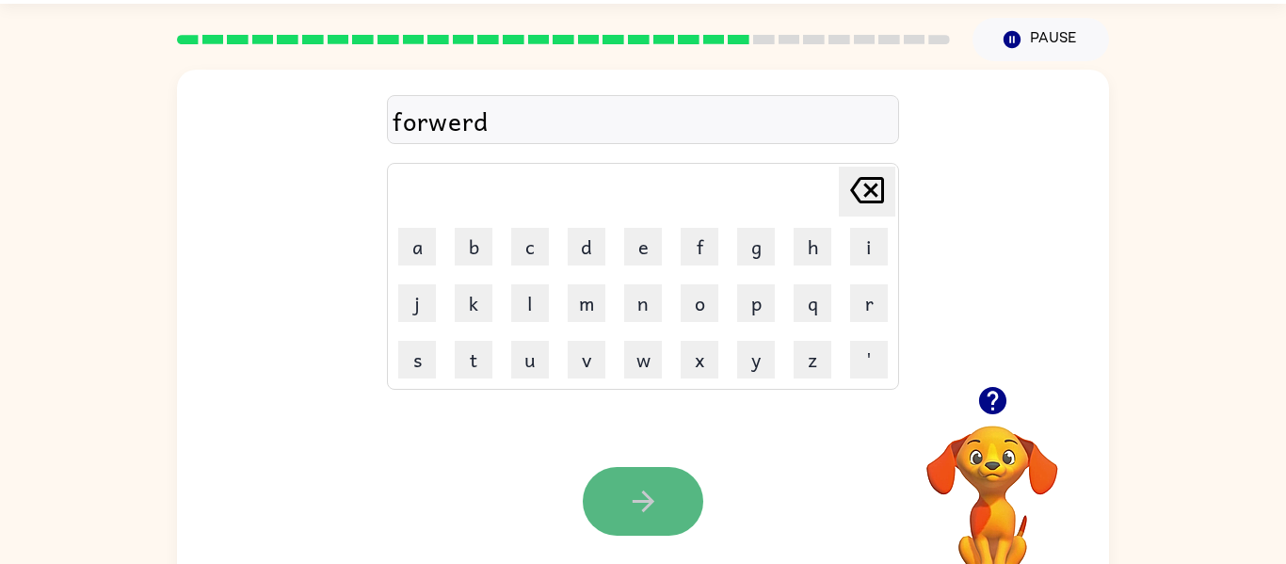
click at [646, 510] on icon "button" at bounding box center [643, 501] width 33 height 33
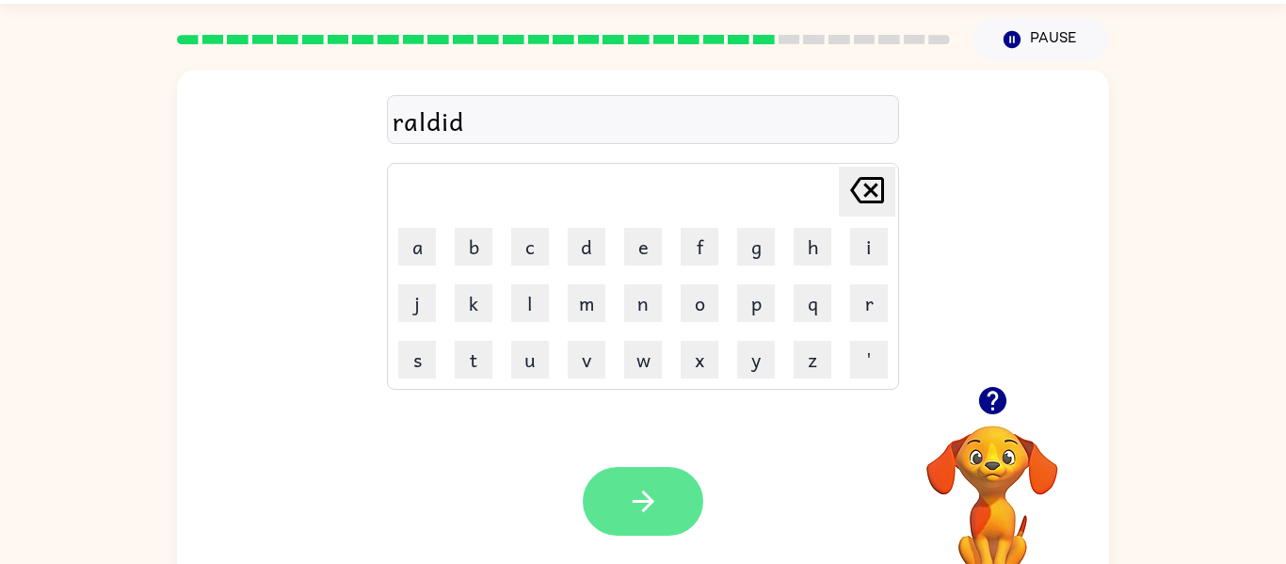
click at [642, 510] on icon "button" at bounding box center [643, 502] width 22 height 22
click at [636, 507] on icon "button" at bounding box center [643, 501] width 33 height 33
click at [646, 512] on icon "button" at bounding box center [643, 501] width 33 height 33
click at [650, 510] on icon "button" at bounding box center [643, 501] width 33 height 33
click at [649, 509] on icon "button" at bounding box center [643, 501] width 33 height 33
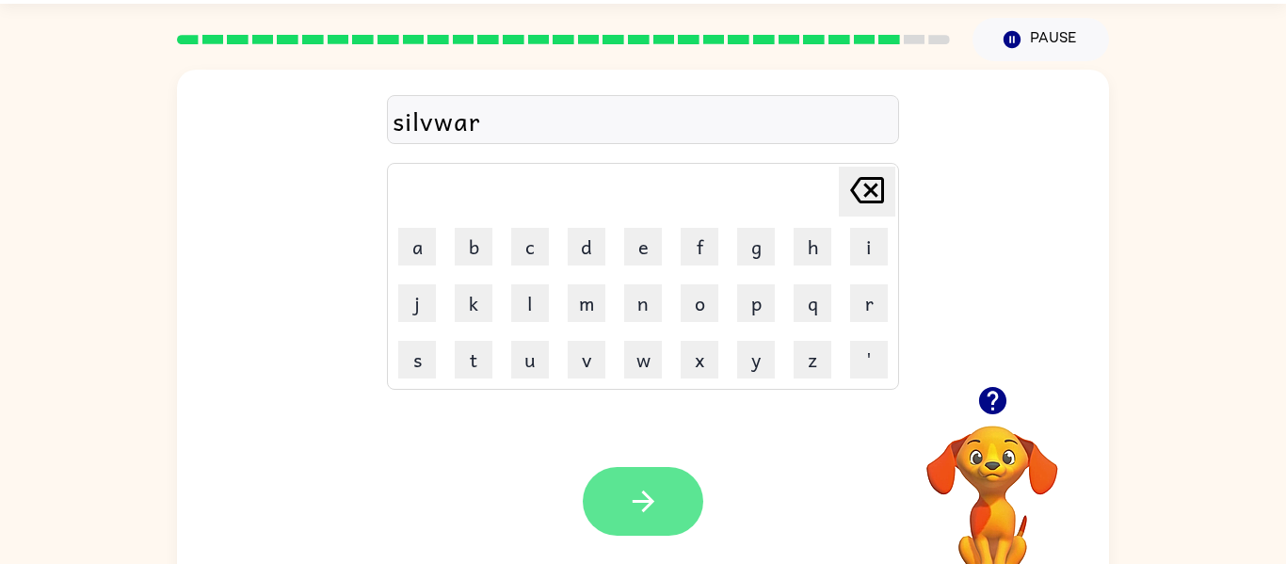
click at [648, 509] on icon "button" at bounding box center [643, 501] width 33 height 33
click at [649, 512] on icon "button" at bounding box center [643, 501] width 33 height 33
